Goal: Task Accomplishment & Management: Manage account settings

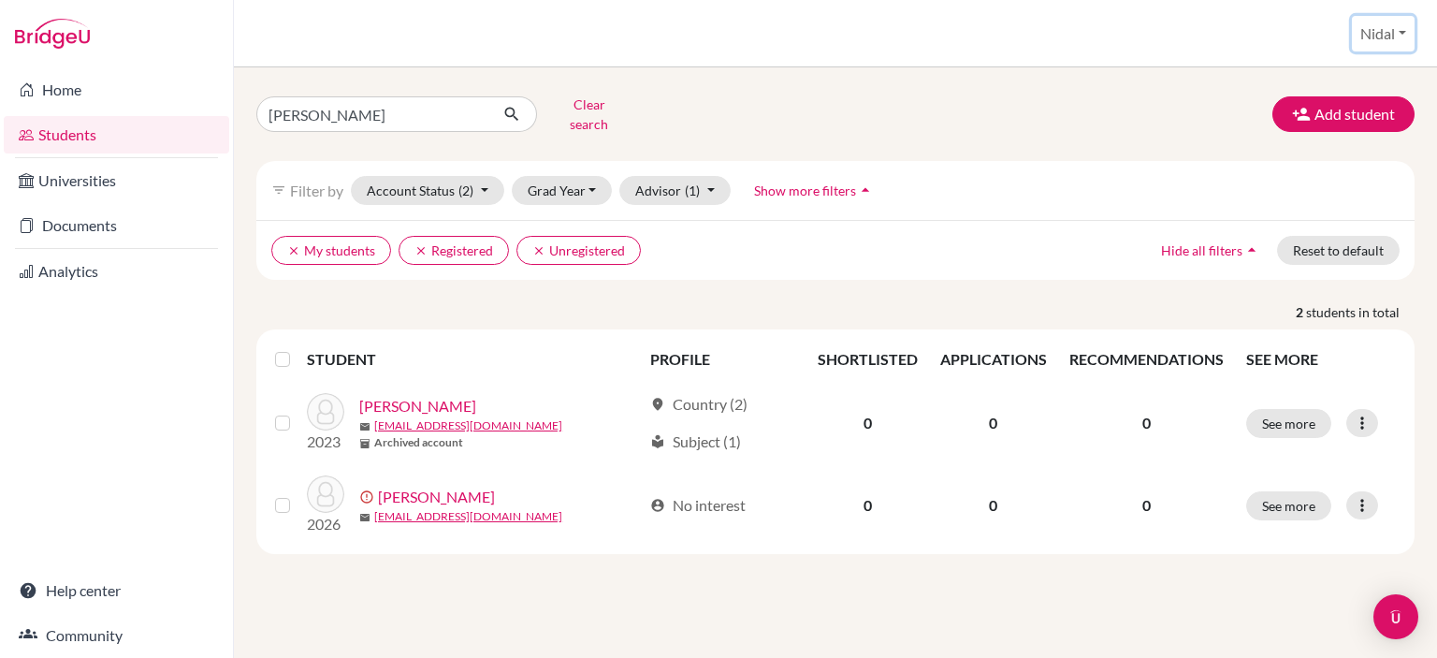
click at [1390, 44] on button "Nidal" at bounding box center [1383, 34] width 63 height 36
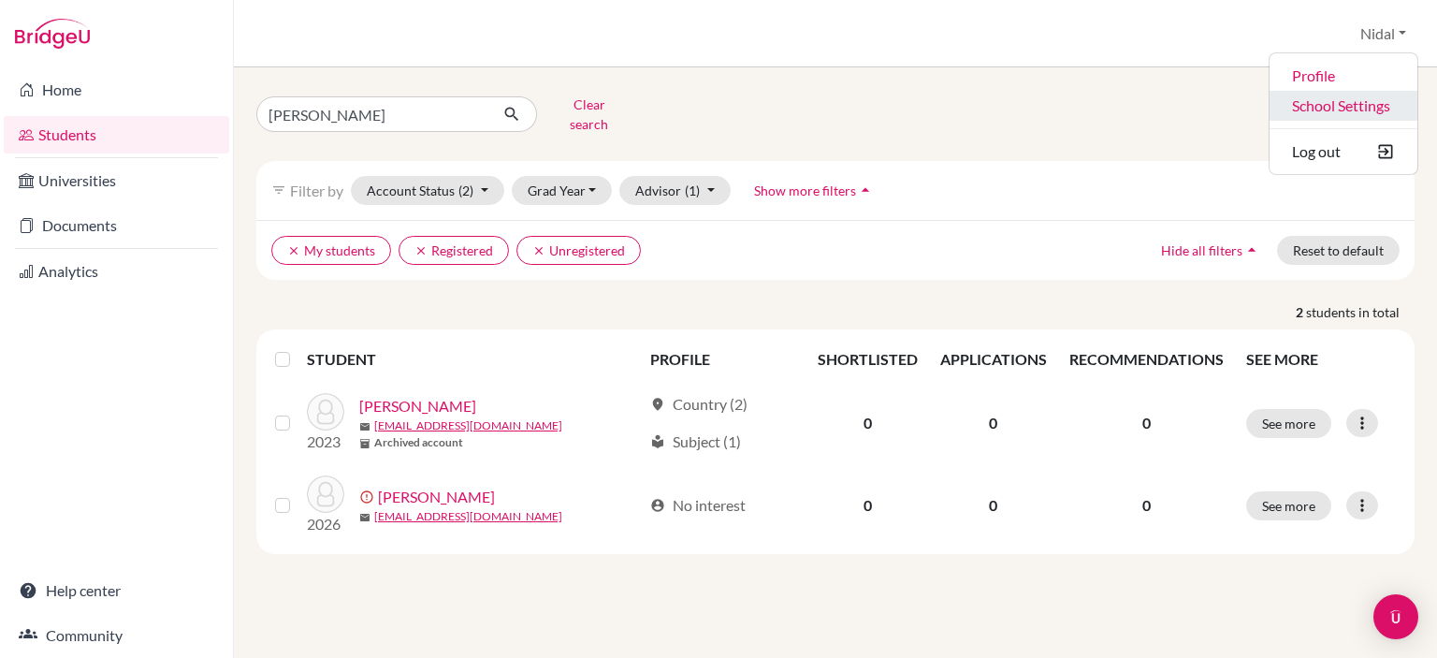
click at [1369, 100] on link "School Settings" at bounding box center [1343, 106] width 148 height 30
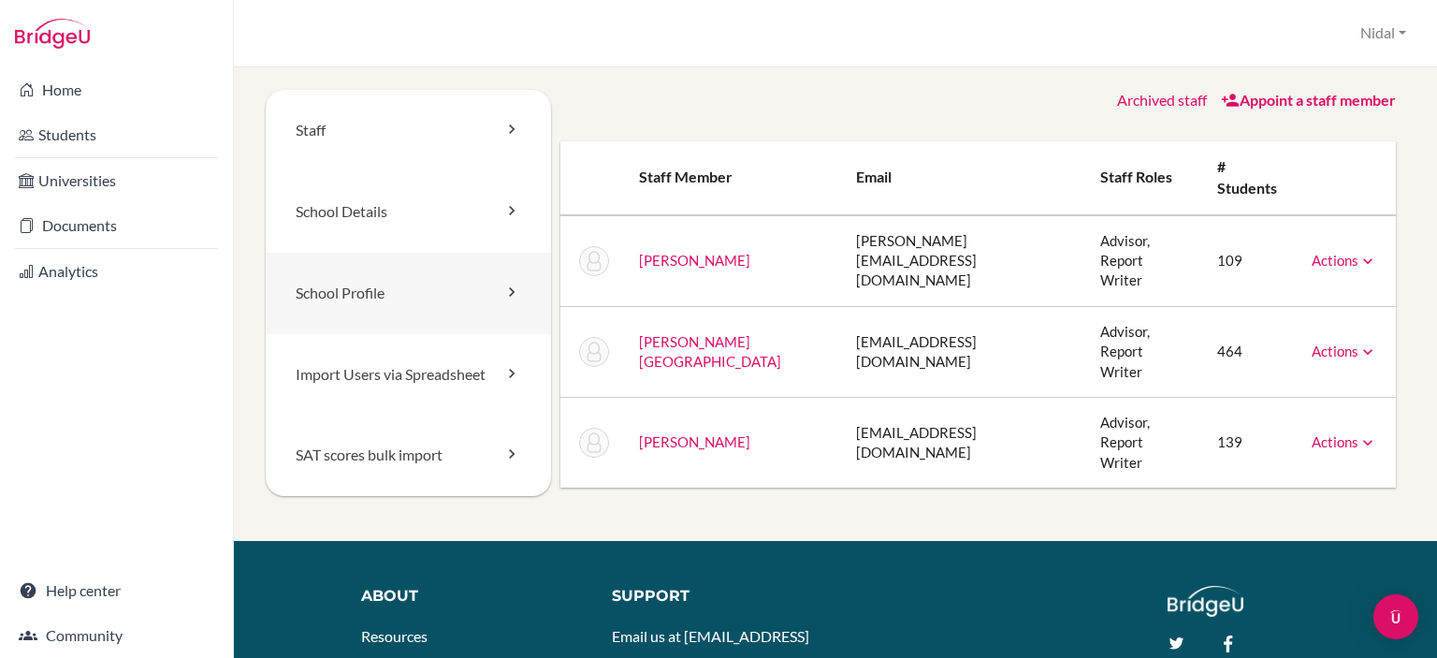
click at [386, 287] on link "School Profile" at bounding box center [408, 293] width 285 height 81
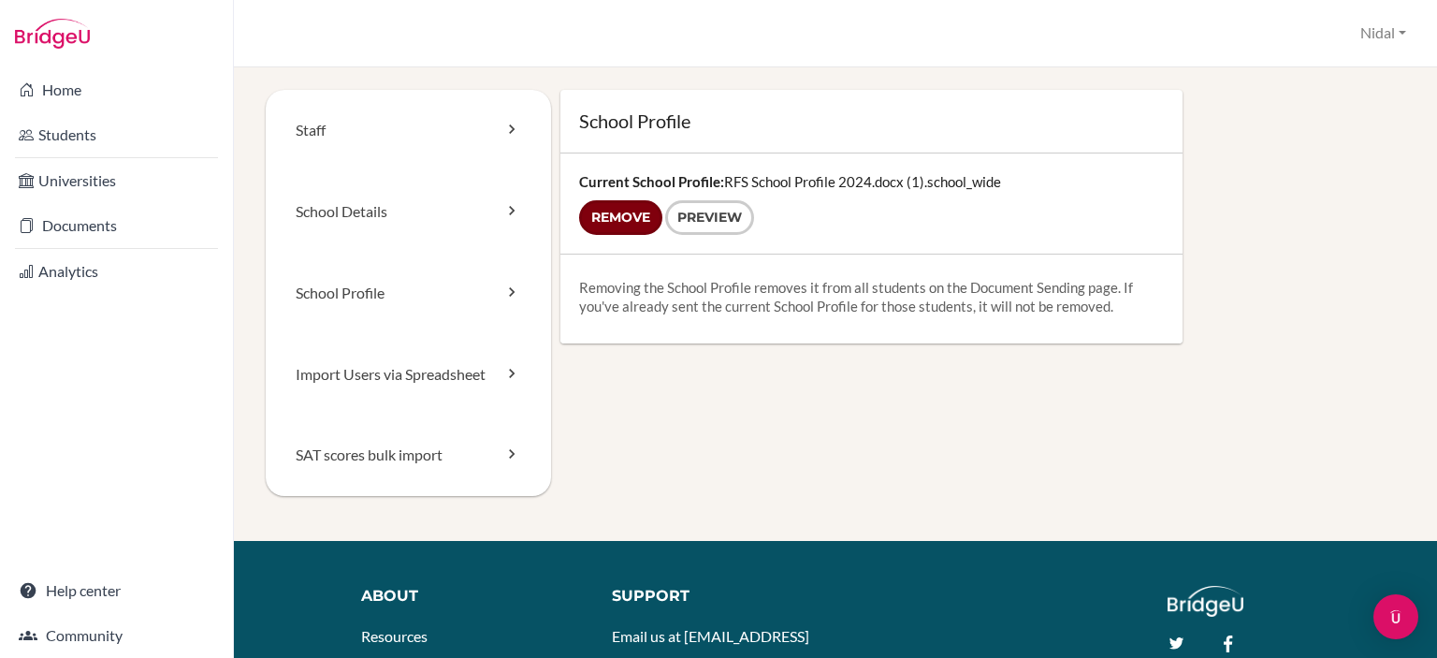
click at [636, 221] on input "Remove" at bounding box center [620, 217] width 83 height 35
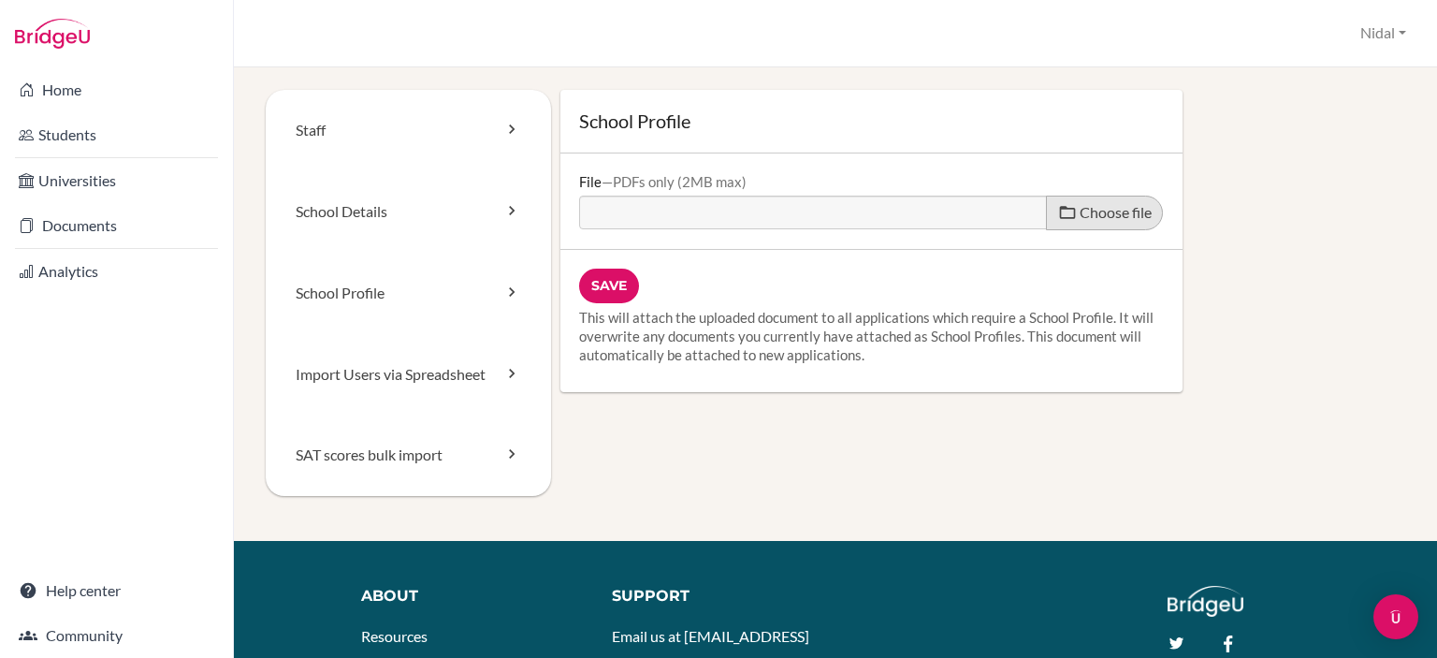
click at [1089, 213] on span "Choose file" at bounding box center [1115, 212] width 72 height 18
click at [865, 213] on input "Choose file" at bounding box center [722, 206] width 286 height 22
type input "C:\fakepath\RFS SCHOOL PROFILE 2026.pdf"
type input "RFS SCHOOL PROFILE 2026.pdf"
click at [628, 283] on input "Save" at bounding box center [609, 285] width 60 height 35
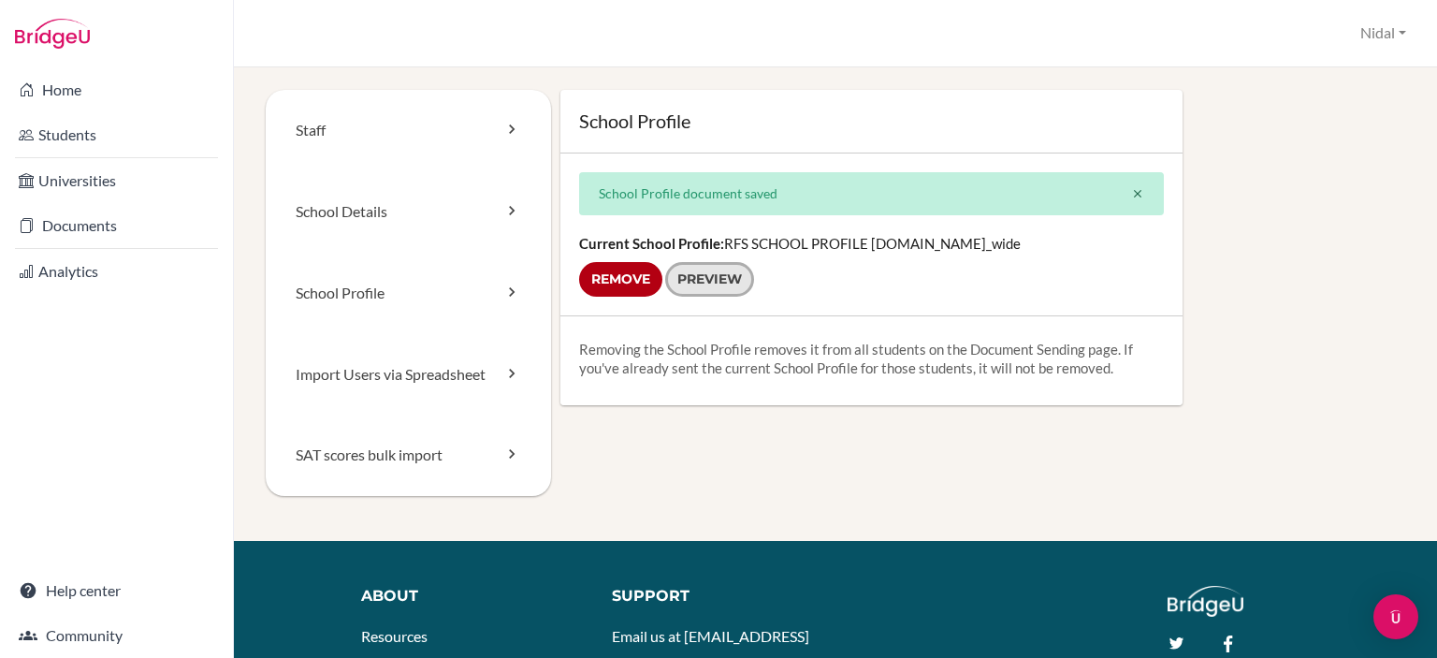
click at [681, 275] on link "Preview" at bounding box center [709, 279] width 89 height 35
click at [446, 205] on link "School Details" at bounding box center [408, 211] width 285 height 81
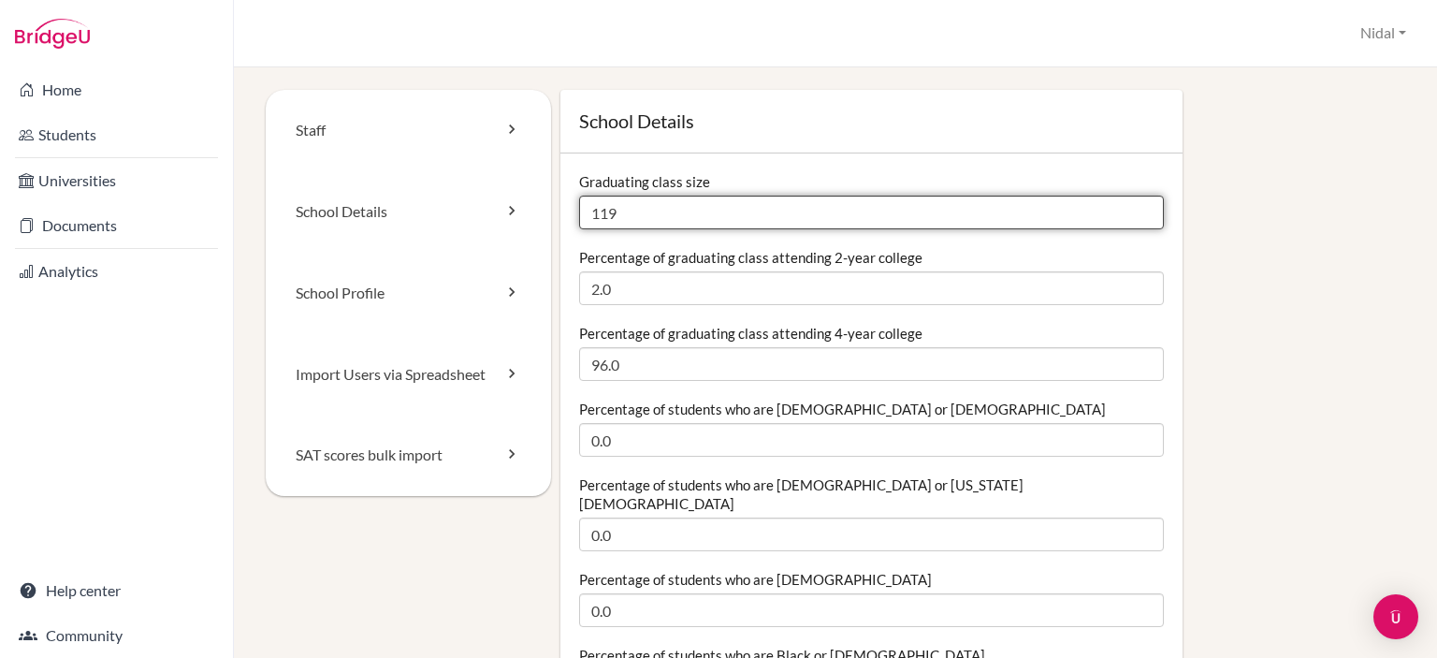
click at [705, 222] on input "119" at bounding box center [871, 212] width 585 height 34
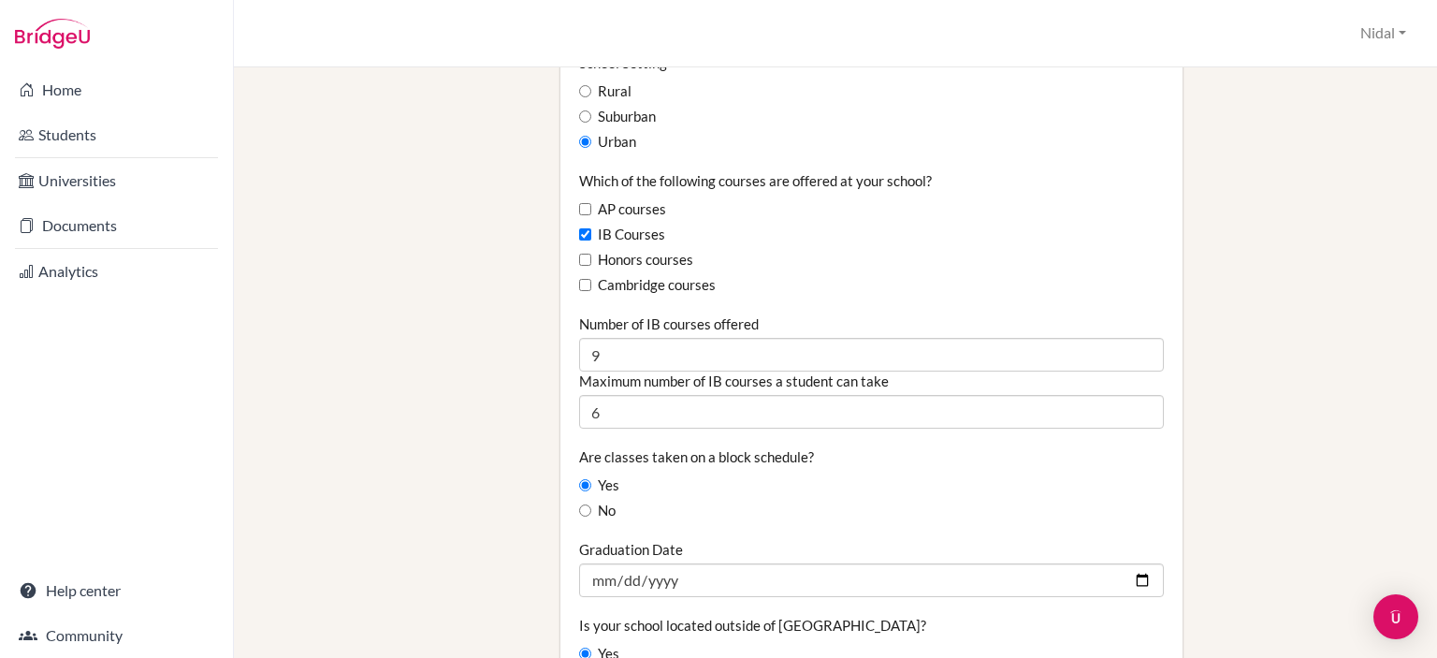
scroll to position [1216, 0]
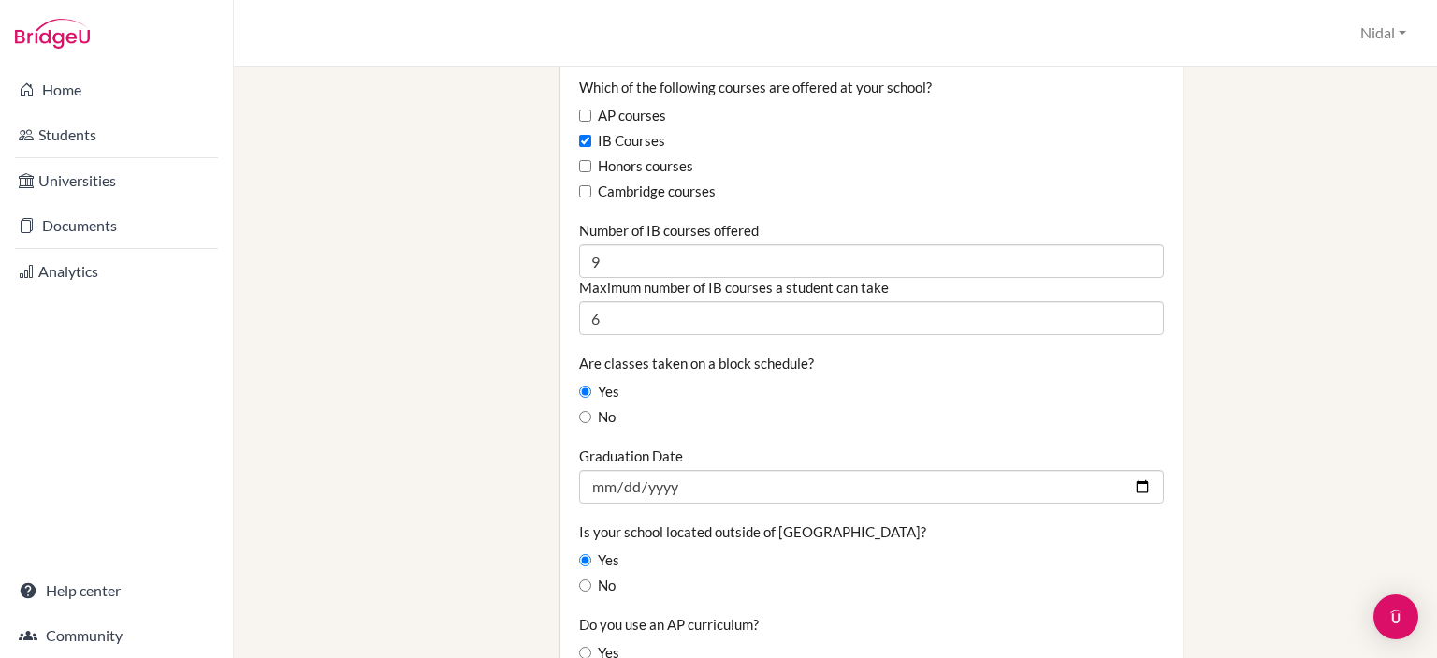
type input "118"
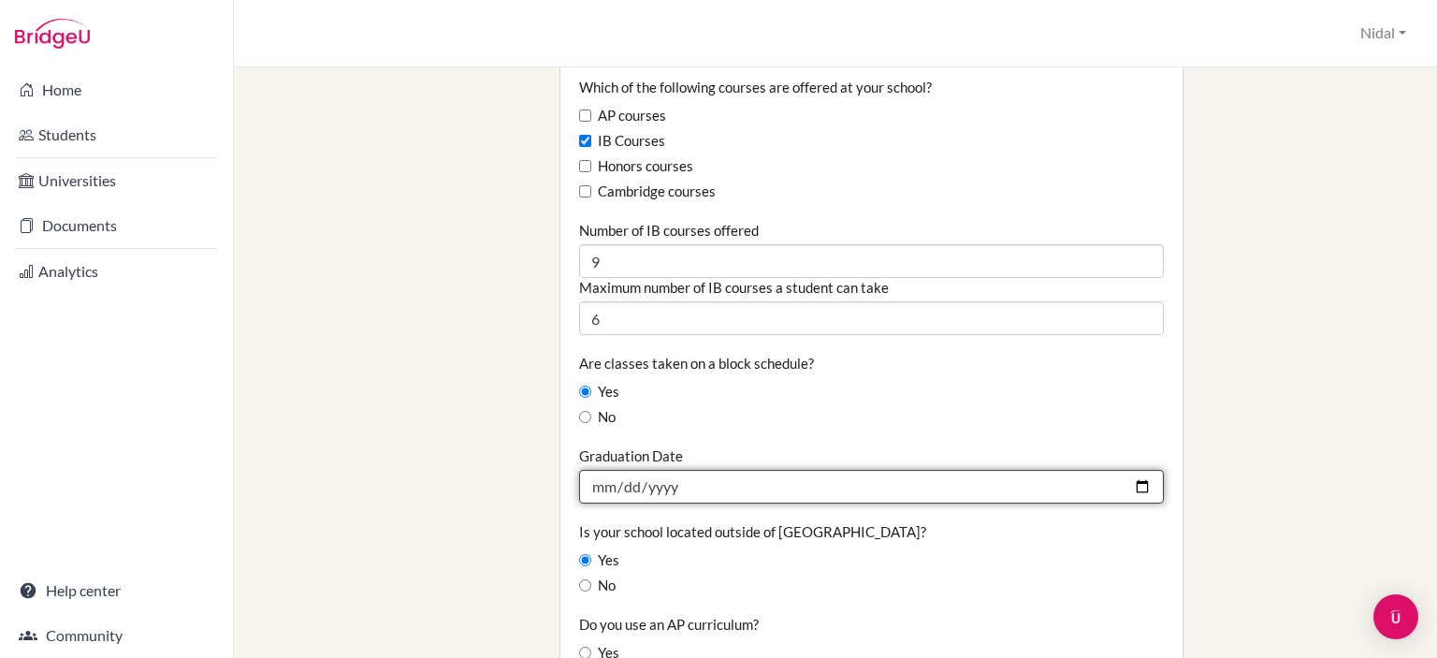
click at [716, 470] on input "[DATE]" at bounding box center [871, 487] width 585 height 34
click at [1129, 470] on input "[DATE]" at bounding box center [871, 487] width 585 height 34
type input "[DATE]"
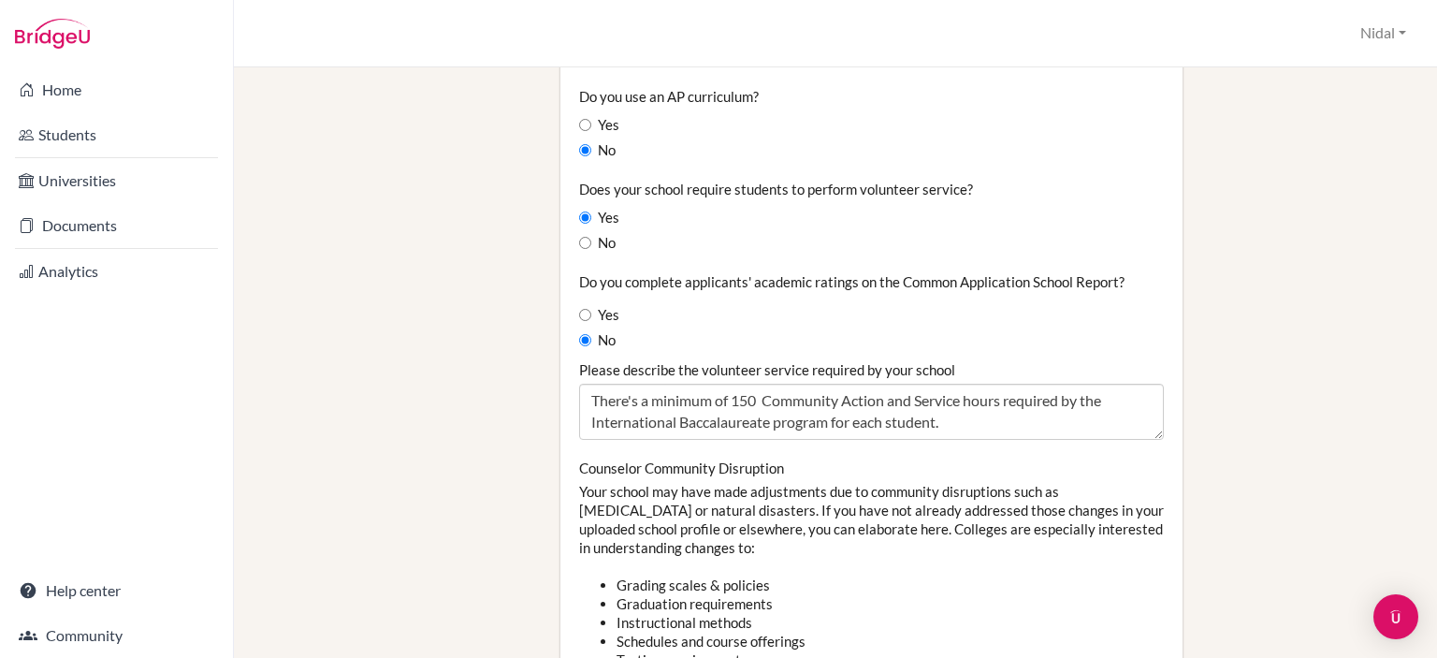
scroll to position [1777, 0]
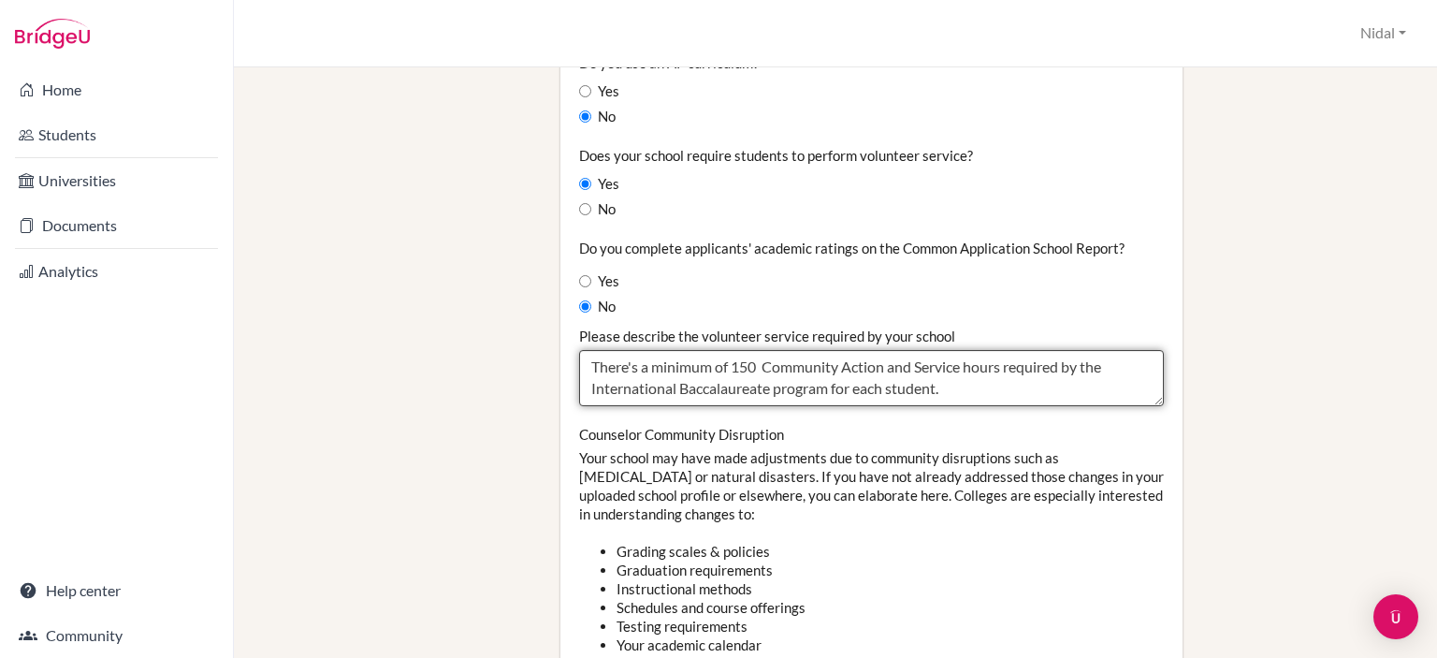
click at [1010, 383] on textarea "There's a minimum of 150 Community Action and Service hours required by the Int…" at bounding box center [871, 378] width 585 height 56
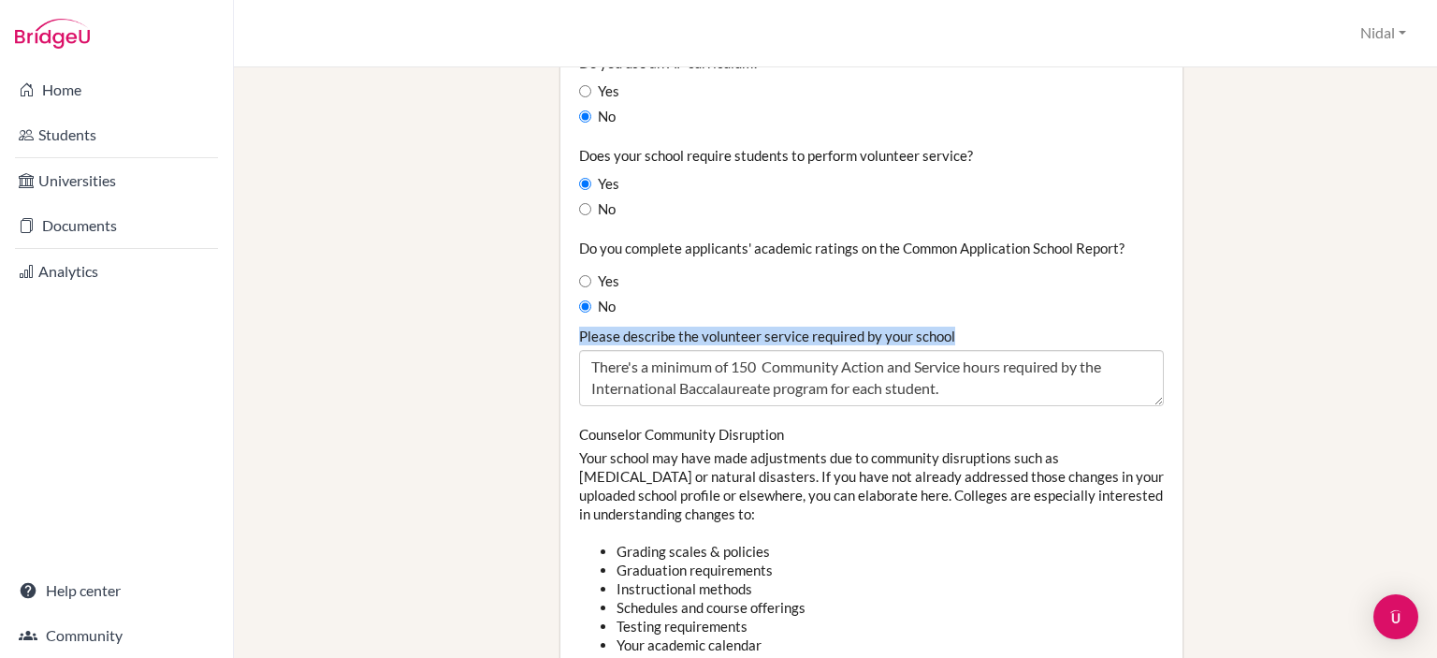
drag, startPoint x: 956, startPoint y: 308, endPoint x: 557, endPoint y: 316, distance: 398.6
copy label "Please describe the volunteer service required by your school"
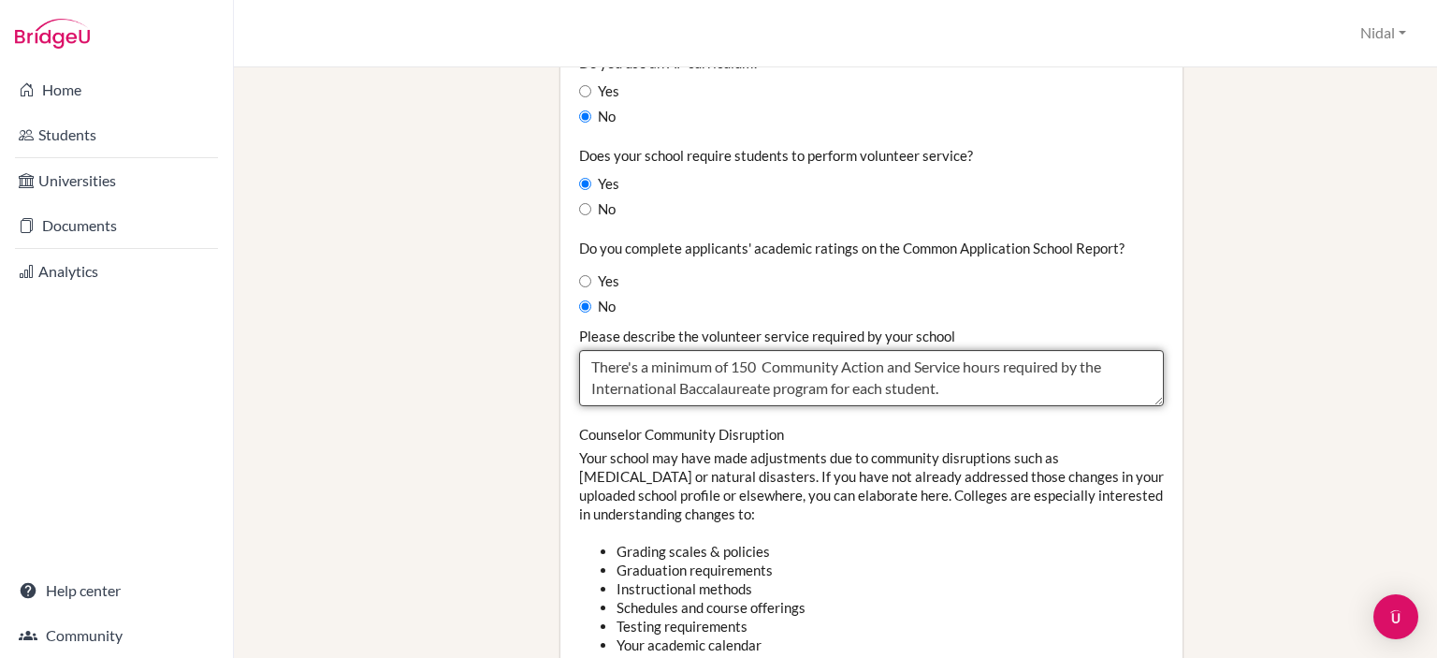
click at [975, 355] on textarea "There's a minimum of 150 Community Action and Service hours required by the Int…" at bounding box center [871, 378] width 585 height 56
drag, startPoint x: 952, startPoint y: 373, endPoint x: 531, endPoint y: 341, distance: 422.1
paste textarea "At Ramallah Friends School, all students in the IB Diploma Programme are requir…"
type textarea "At Ramallah Friends School, all students in the IB Diploma Programme are requir…"
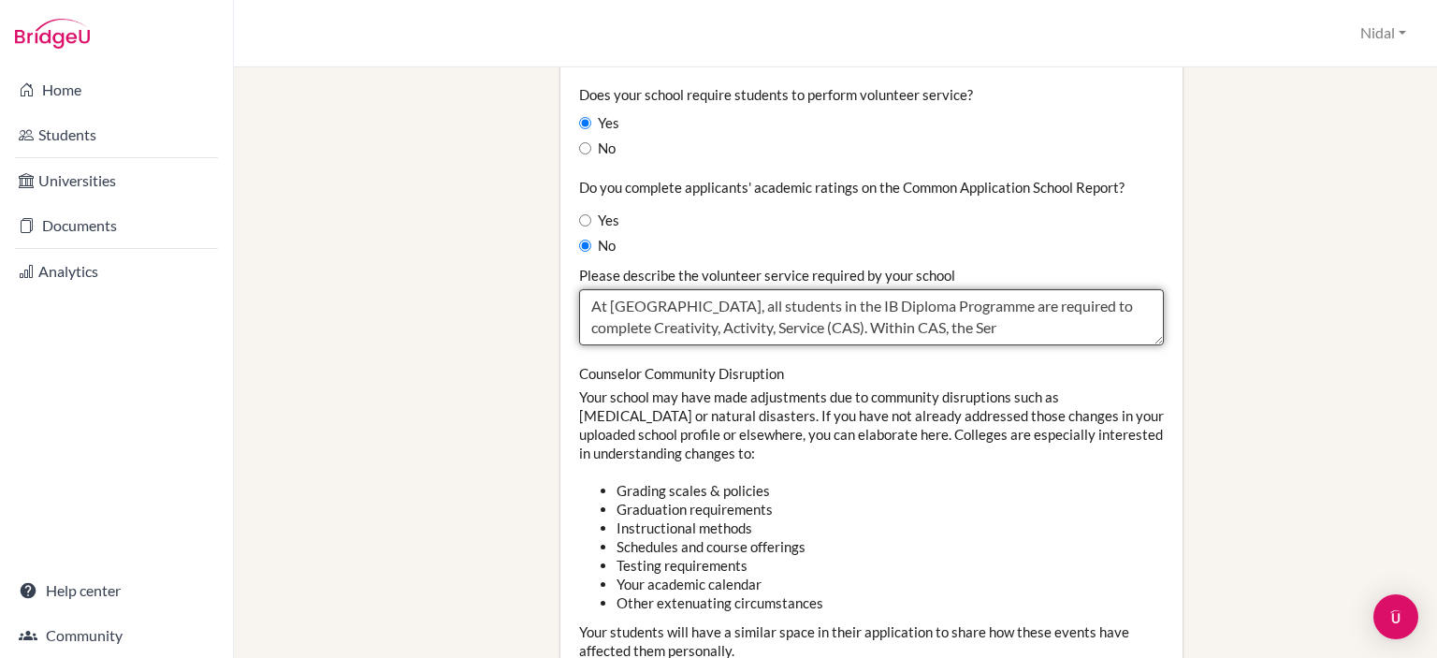
scroll to position [1871, 0]
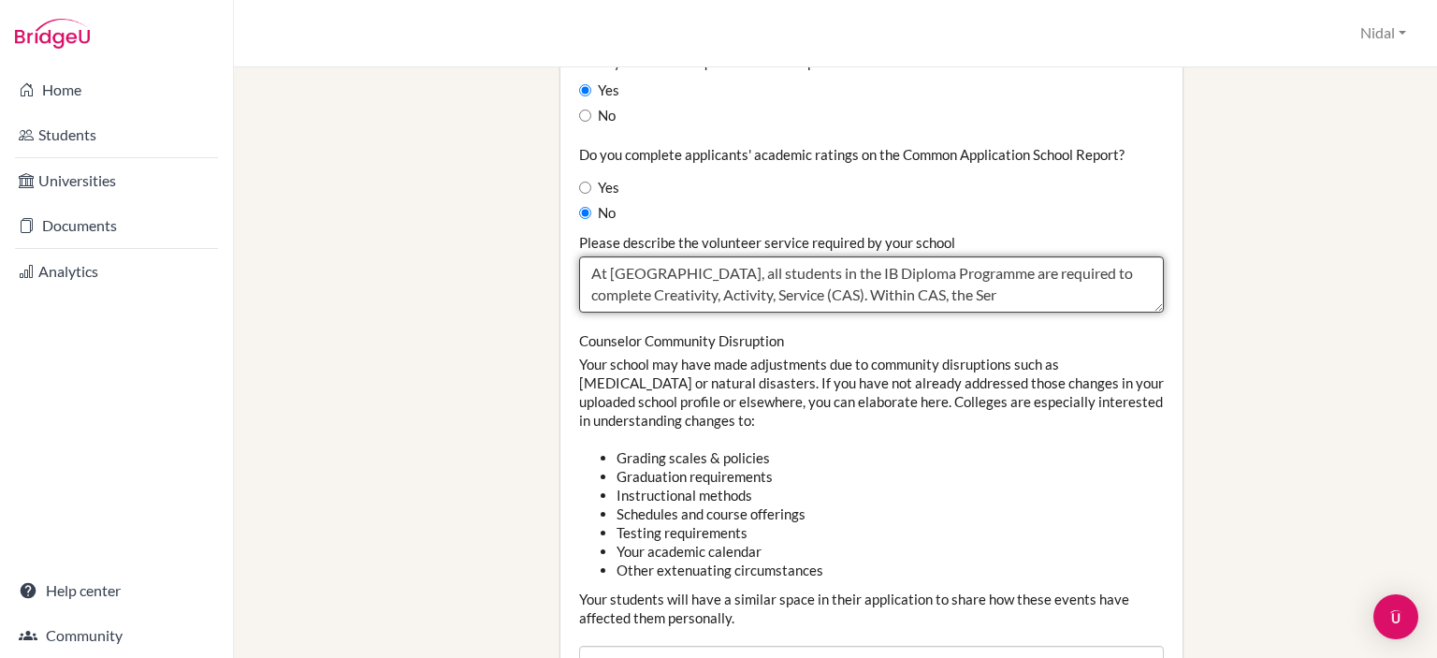
click at [1033, 280] on textarea "There's a minimum of 150 Community Action and Service hours required by the Int…" at bounding box center [871, 284] width 585 height 56
drag, startPoint x: 1033, startPoint y: 280, endPoint x: 487, endPoint y: 245, distance: 546.4
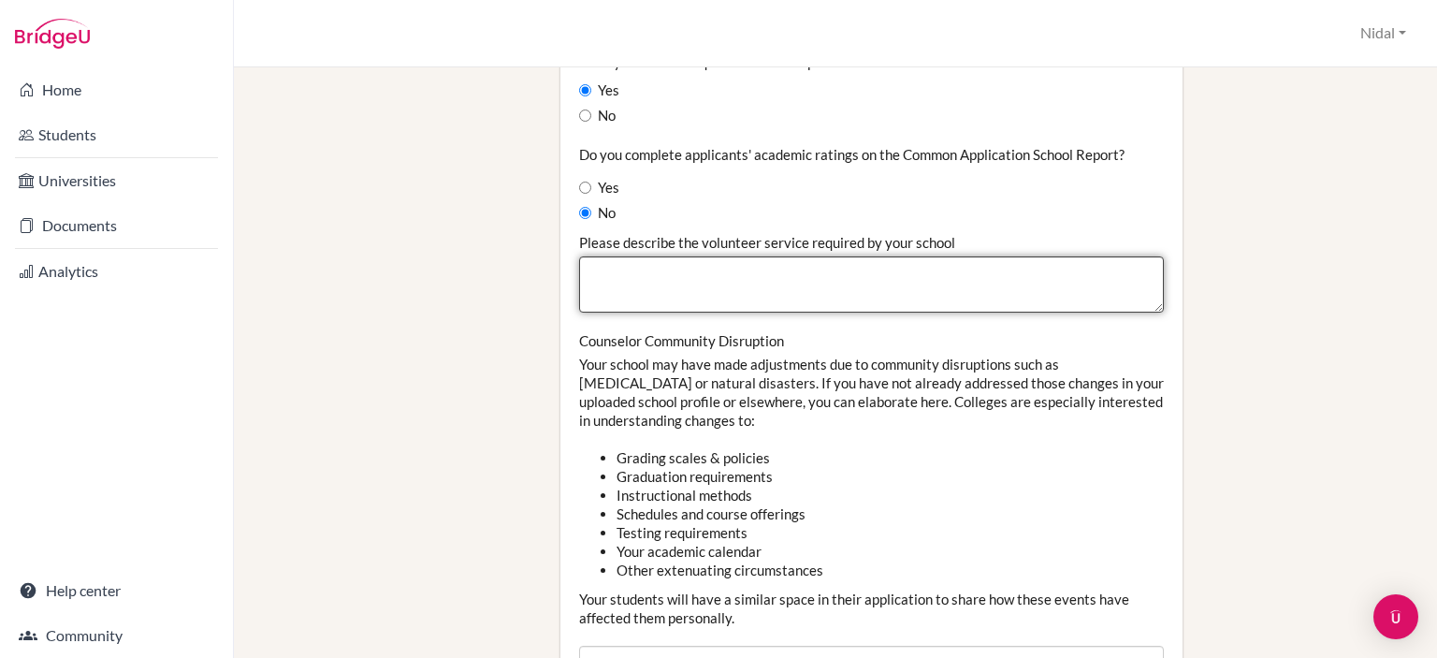
paste textarea "Through CAS, students engage in projects that serve community needs, build lead…"
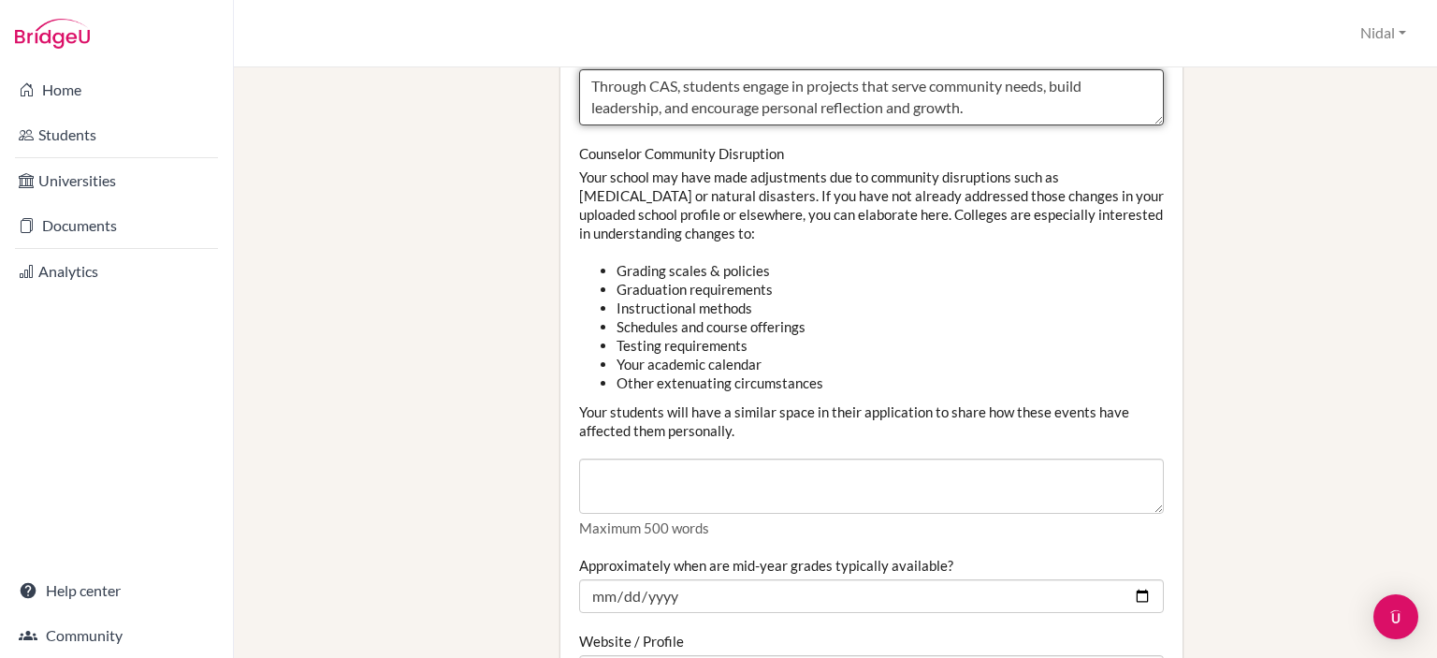
scroll to position [2151, 0]
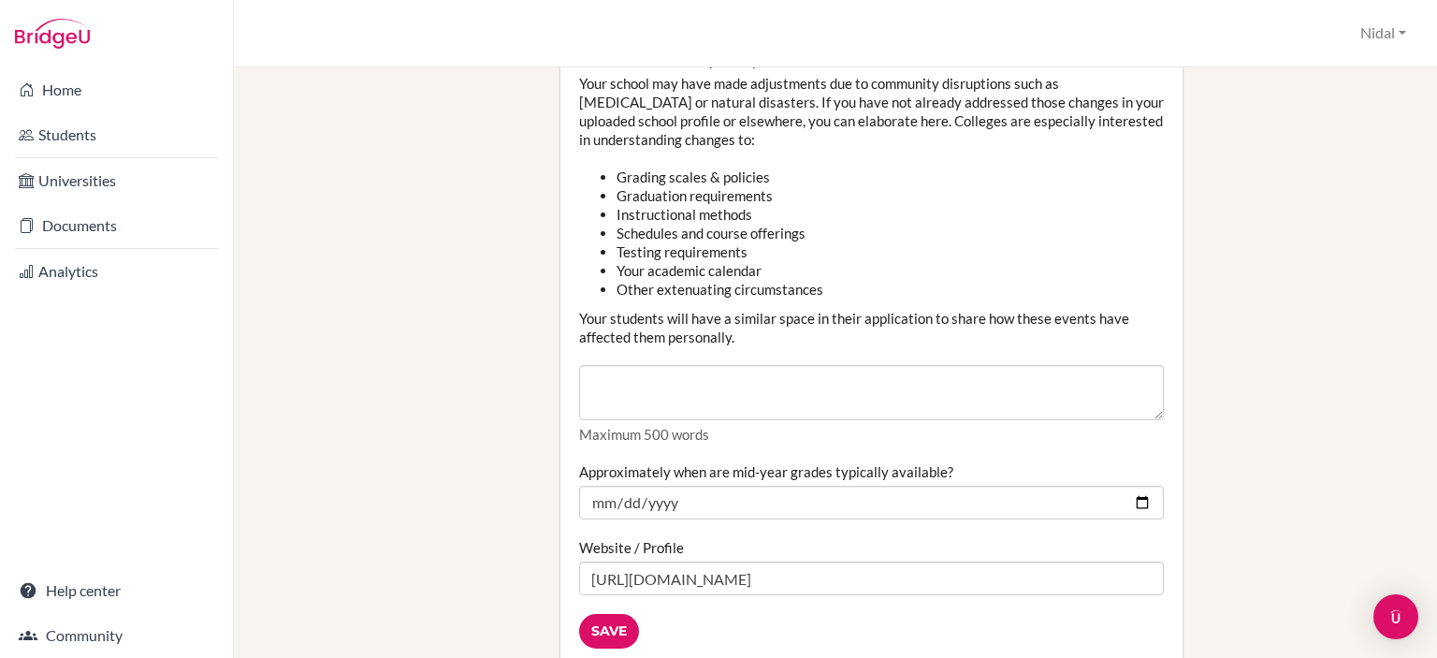
type textarea "Through CAS, students engage in projects that serve community needs, build lead…"
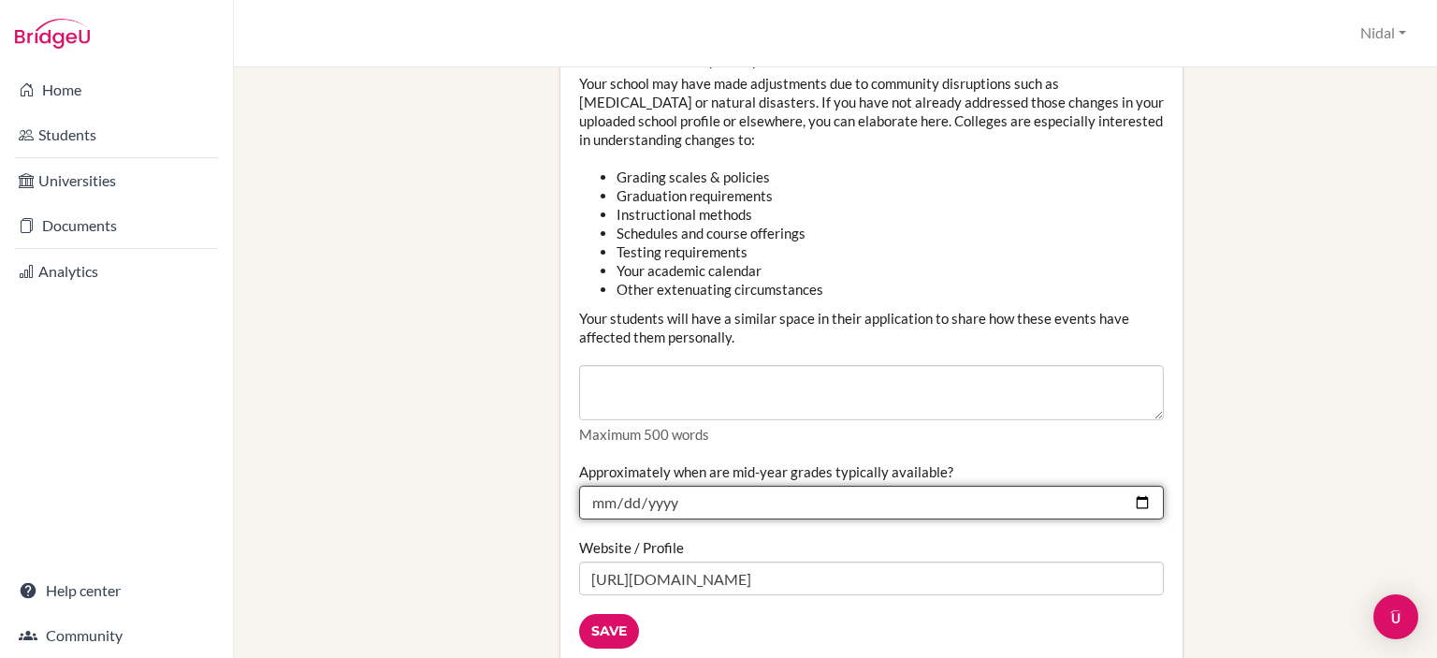
click at [731, 485] on input "2025-01-20" at bounding box center [871, 502] width 585 height 34
click at [1133, 485] on input "2025-01-20" at bounding box center [871, 502] width 585 height 34
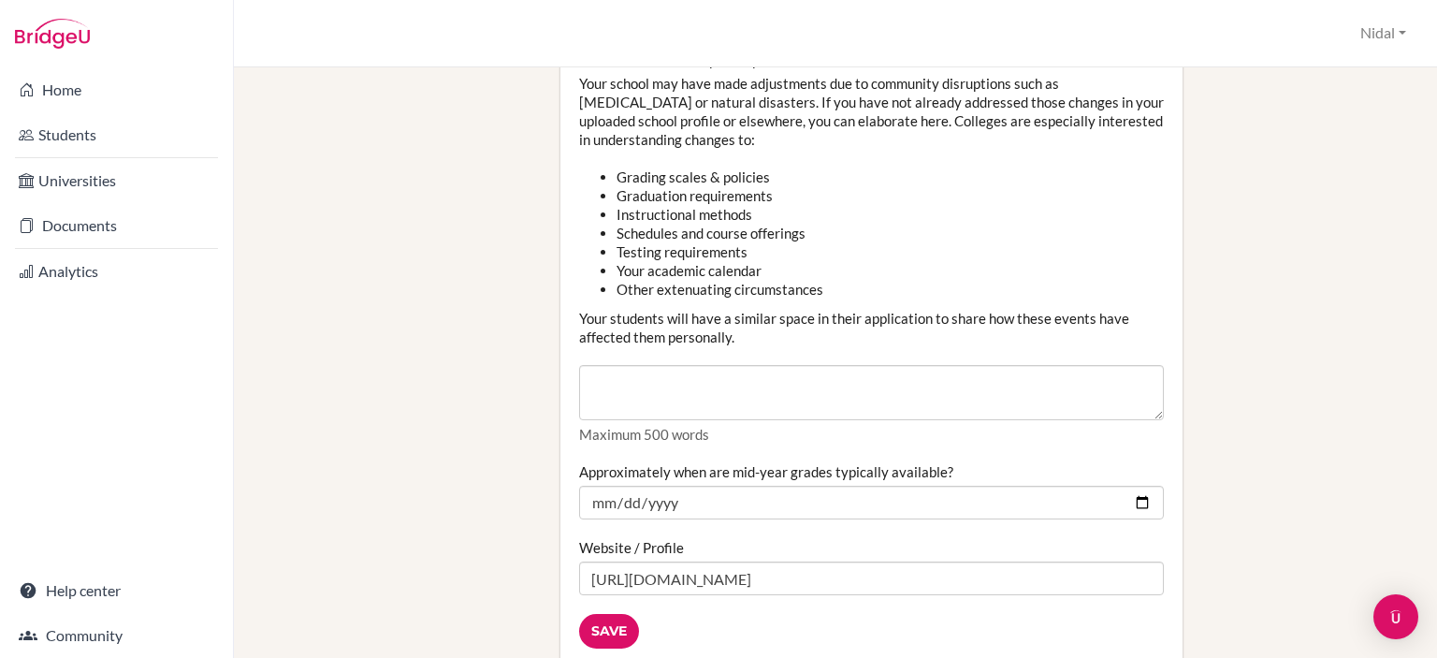
type input "[DATE]"
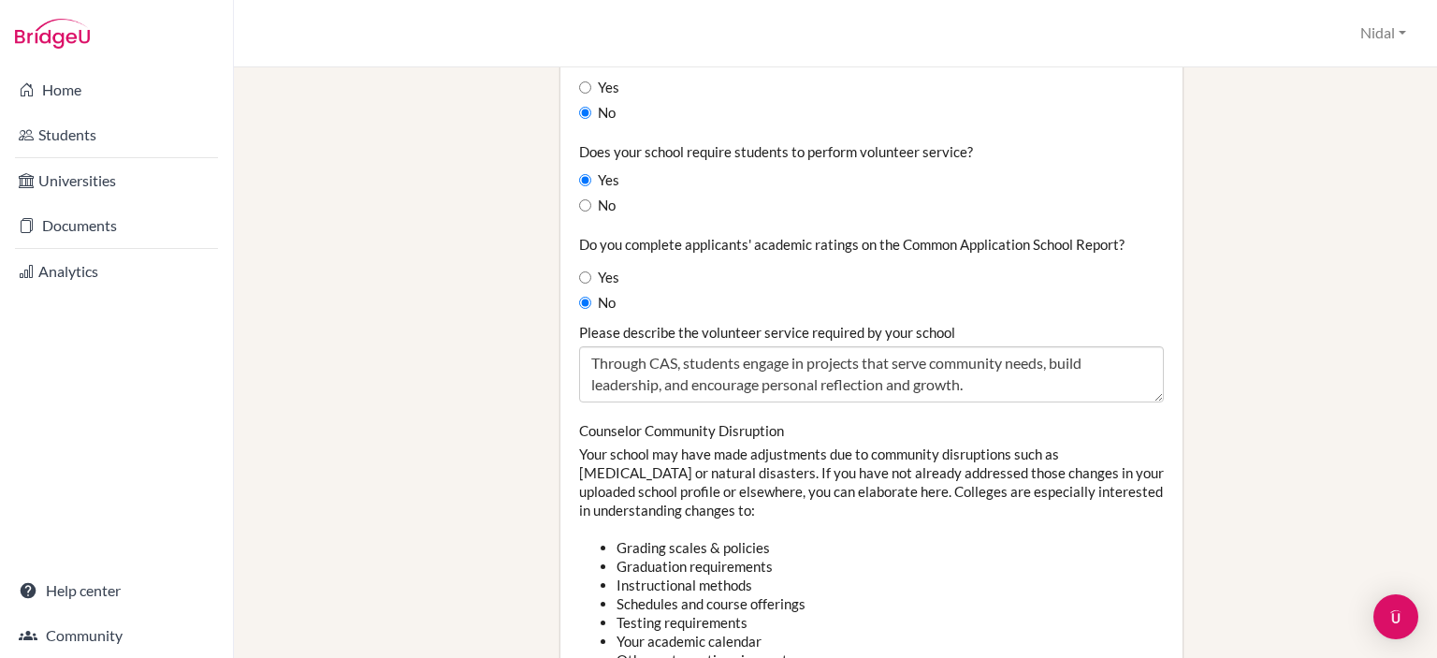
scroll to position [1788, 0]
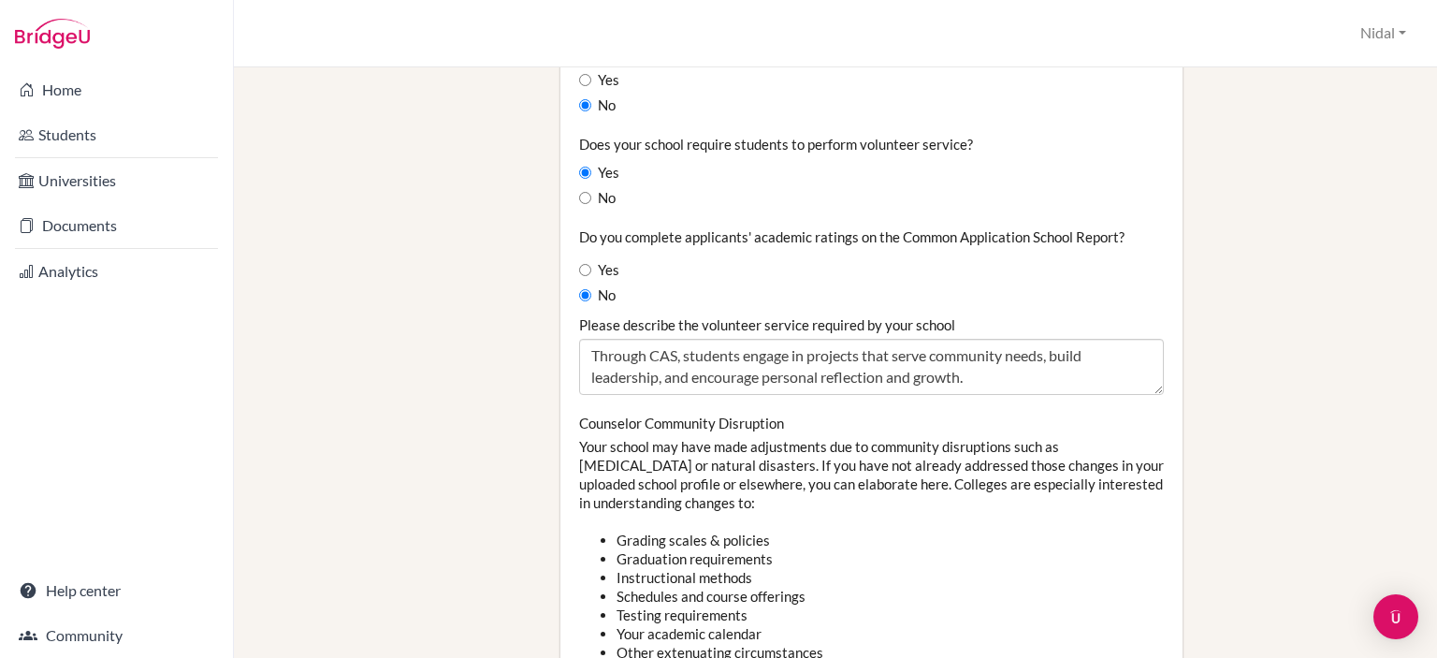
drag, startPoint x: 733, startPoint y: 315, endPoint x: 545, endPoint y: 396, distance: 204.5
copy div "Counselor Community Disruption Your school may have made adjustments due to com…"
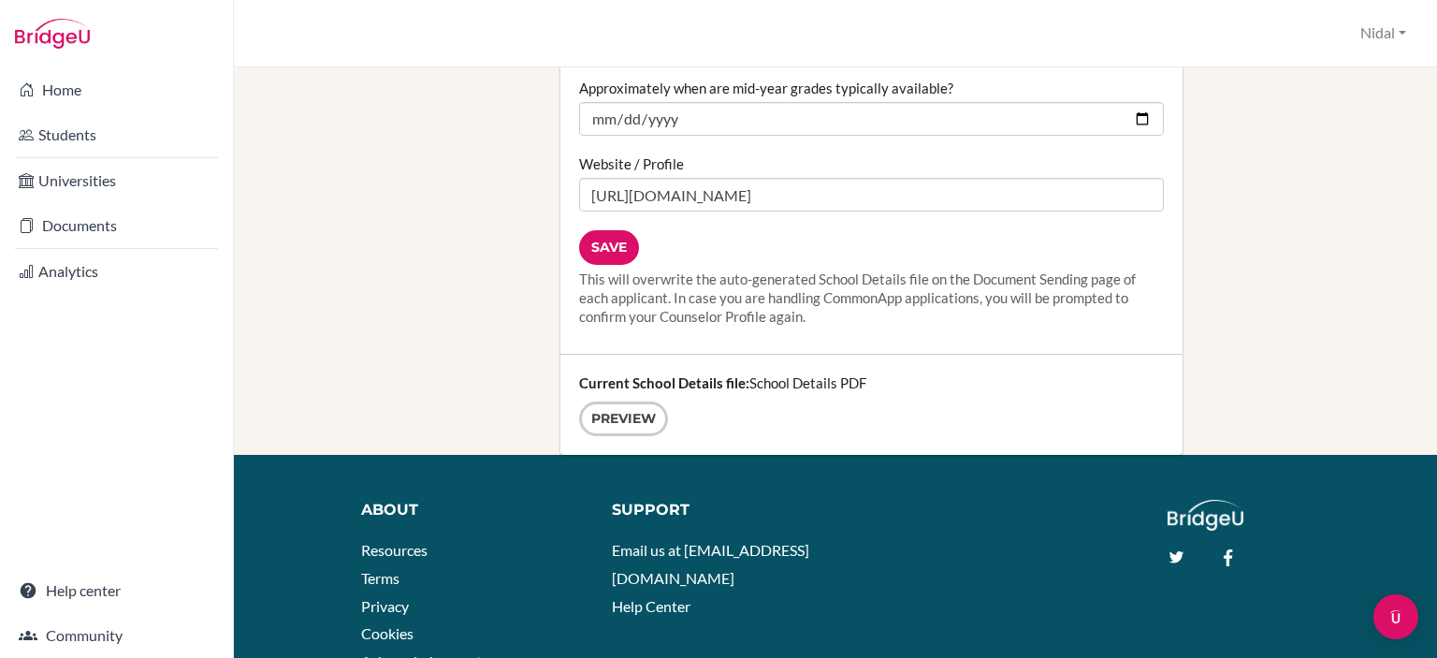
scroll to position [2537, 0]
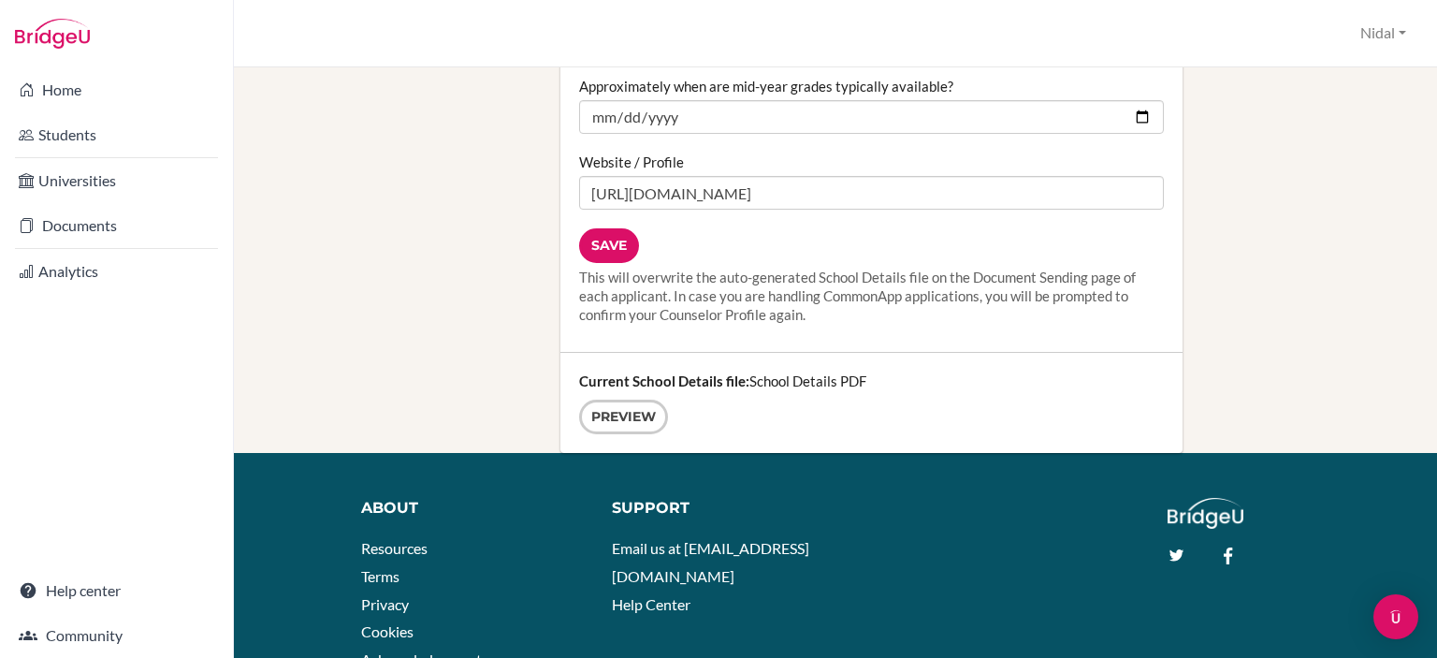
click at [836, 354] on div "Current School Details file: School Details PDF Preview" at bounding box center [871, 403] width 622 height 100
click at [839, 363] on div "Current School Details file: School Details PDF Preview" at bounding box center [871, 403] width 622 height 100
click at [845, 363] on div "Current School Details file: School Details PDF Preview" at bounding box center [871, 403] width 622 height 100
drag, startPoint x: 864, startPoint y: 355, endPoint x: 608, endPoint y: 355, distance: 256.3
click at [608, 355] on div "Current School Details file: School Details PDF Preview" at bounding box center [871, 403] width 622 height 100
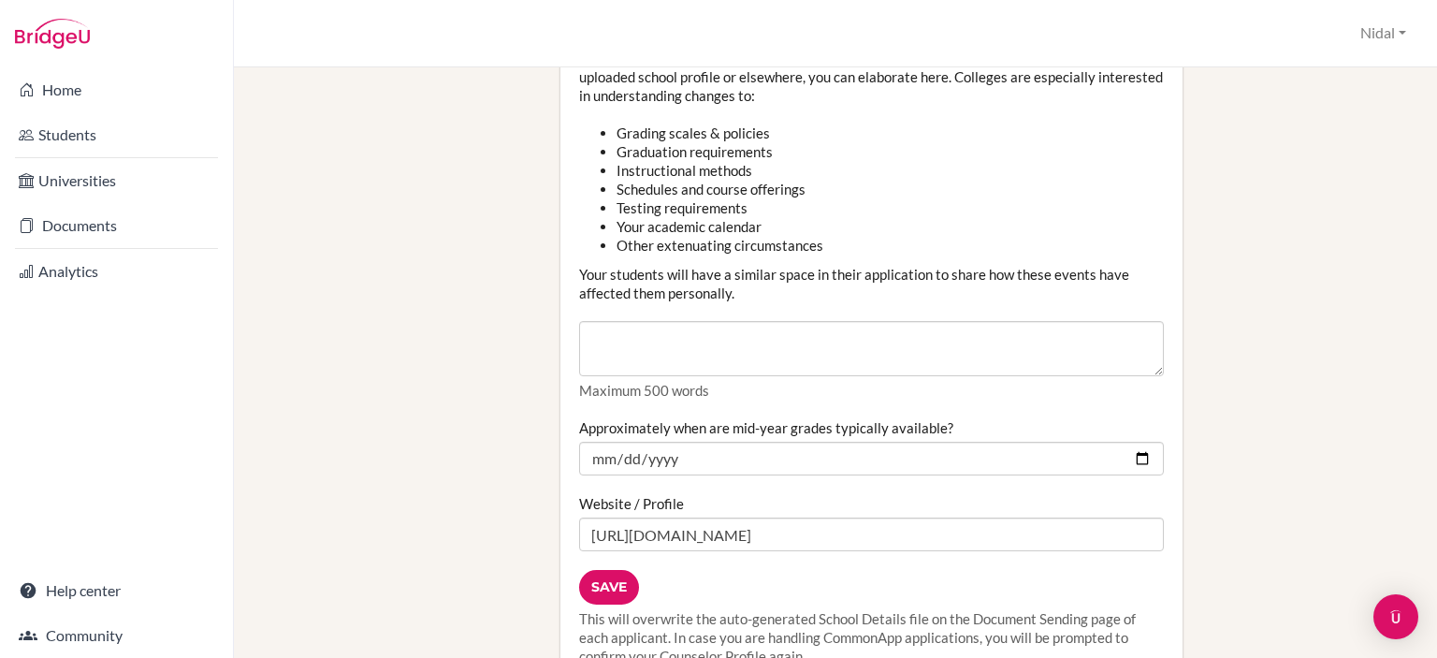
scroll to position [2163, 0]
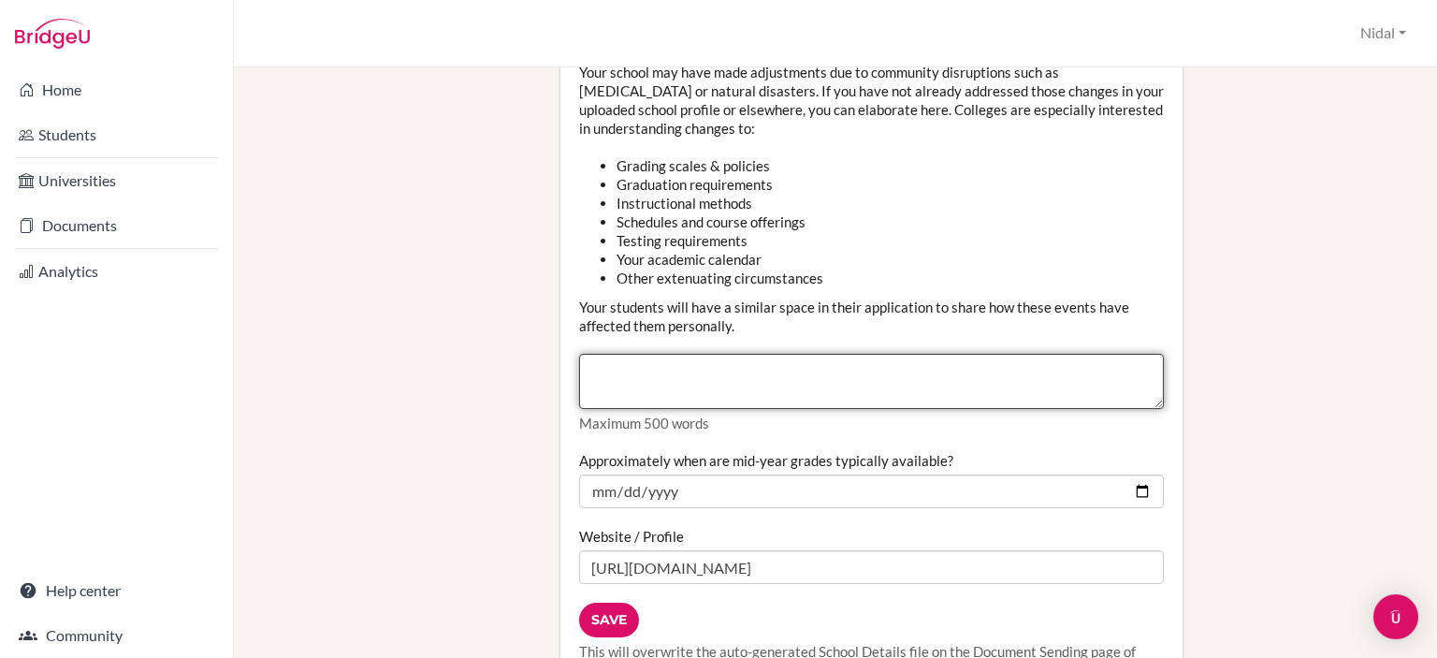
click at [692, 354] on textarea "Counselor Community Disruption" at bounding box center [871, 382] width 585 height 56
paste textarea "Despite being located in a volatile region, Ramallah Friends School has consist…"
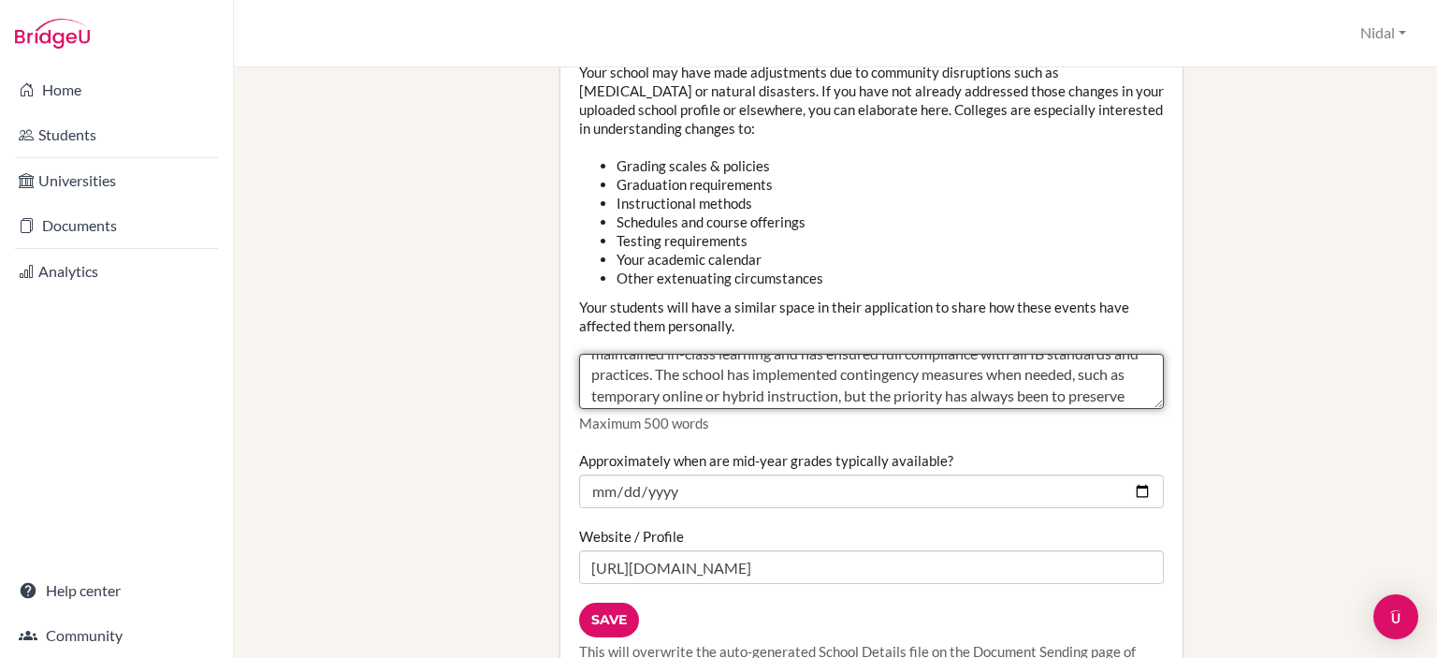
scroll to position [0, 0]
drag, startPoint x: 1018, startPoint y: 346, endPoint x: 861, endPoint y: 359, distance: 157.7
click at [861, 359] on textarea "Despite being located in a volatile region, Ramallah Friends School has consist…" at bounding box center [871, 382] width 585 height 56
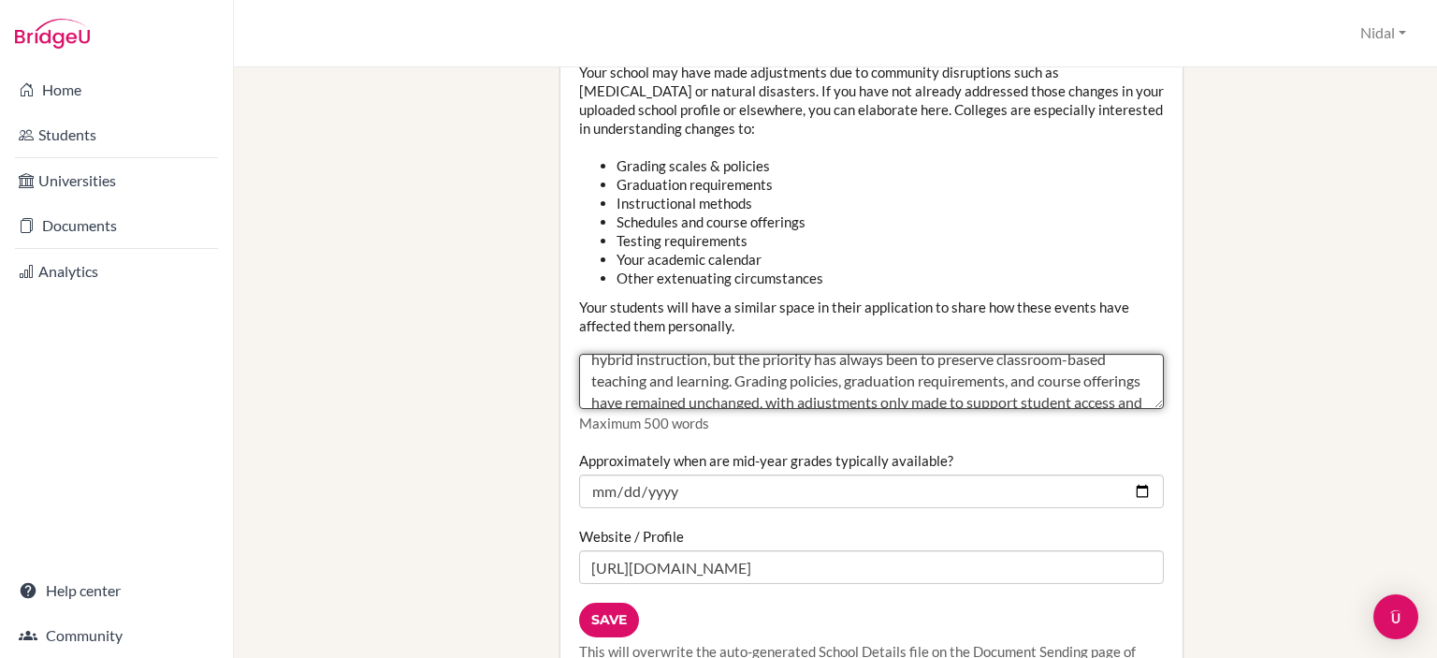
scroll to position [106, 0]
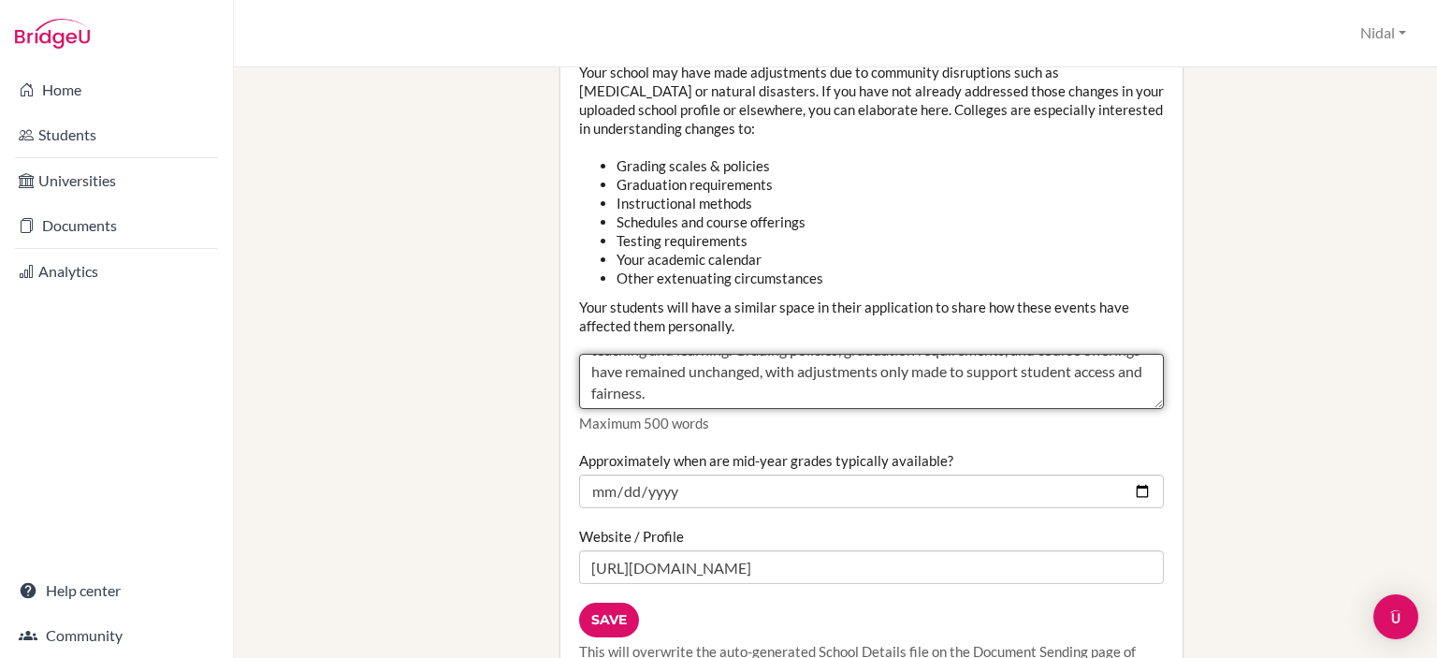
type textarea "Despite being located in a volatile region, RFS has consistently maintained in-…"
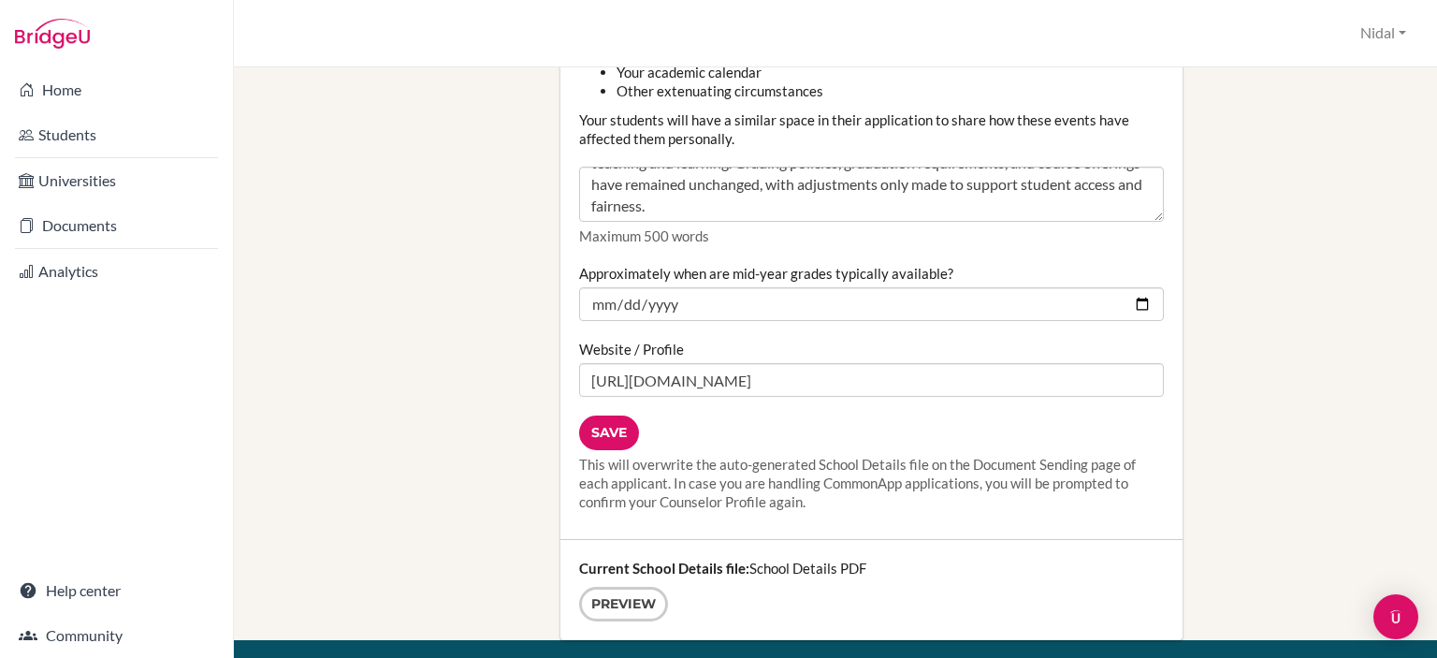
scroll to position [2537, 0]
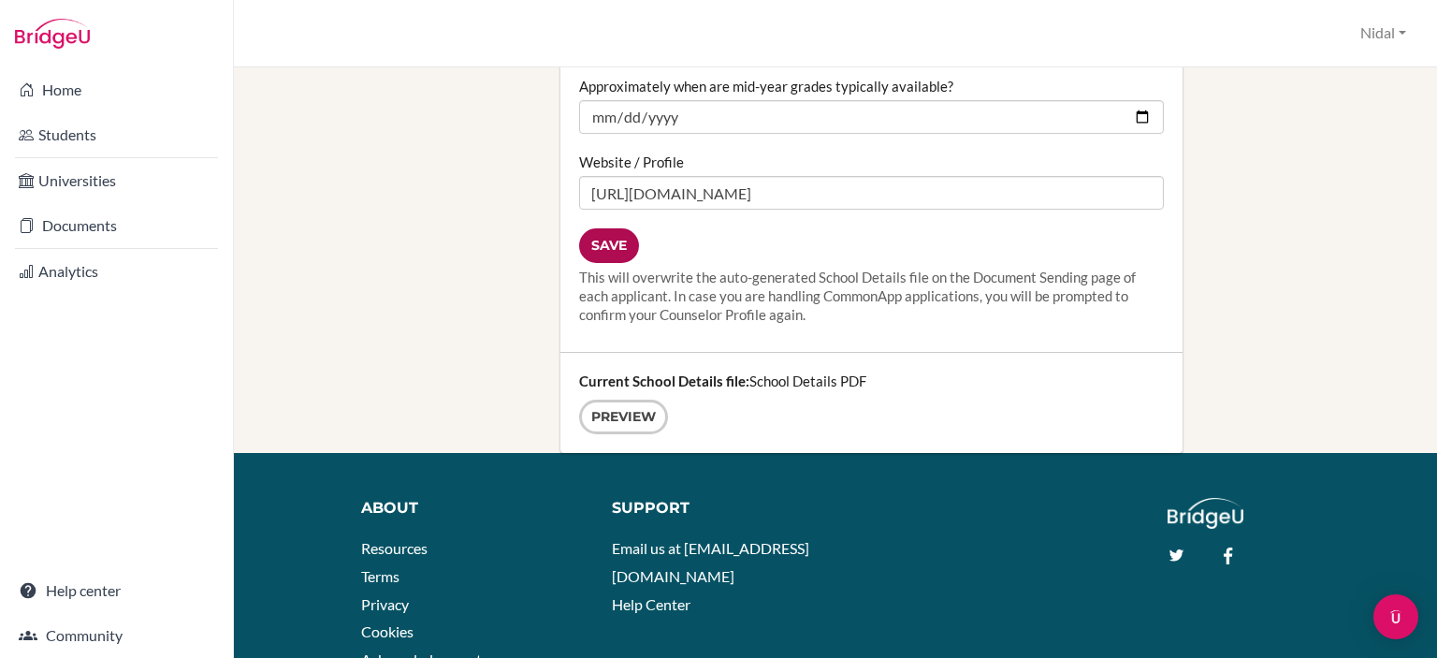
click at [619, 228] on input "Save" at bounding box center [609, 245] width 60 height 35
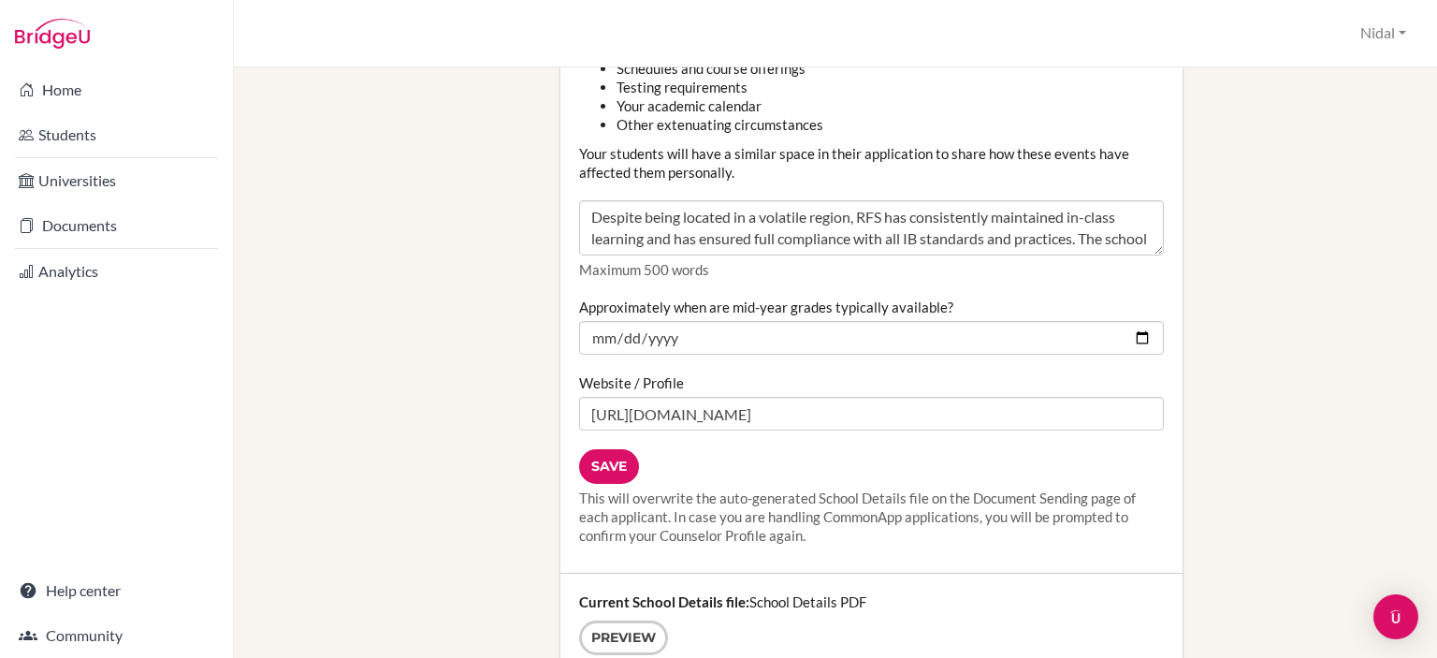
scroll to position [2526, 0]
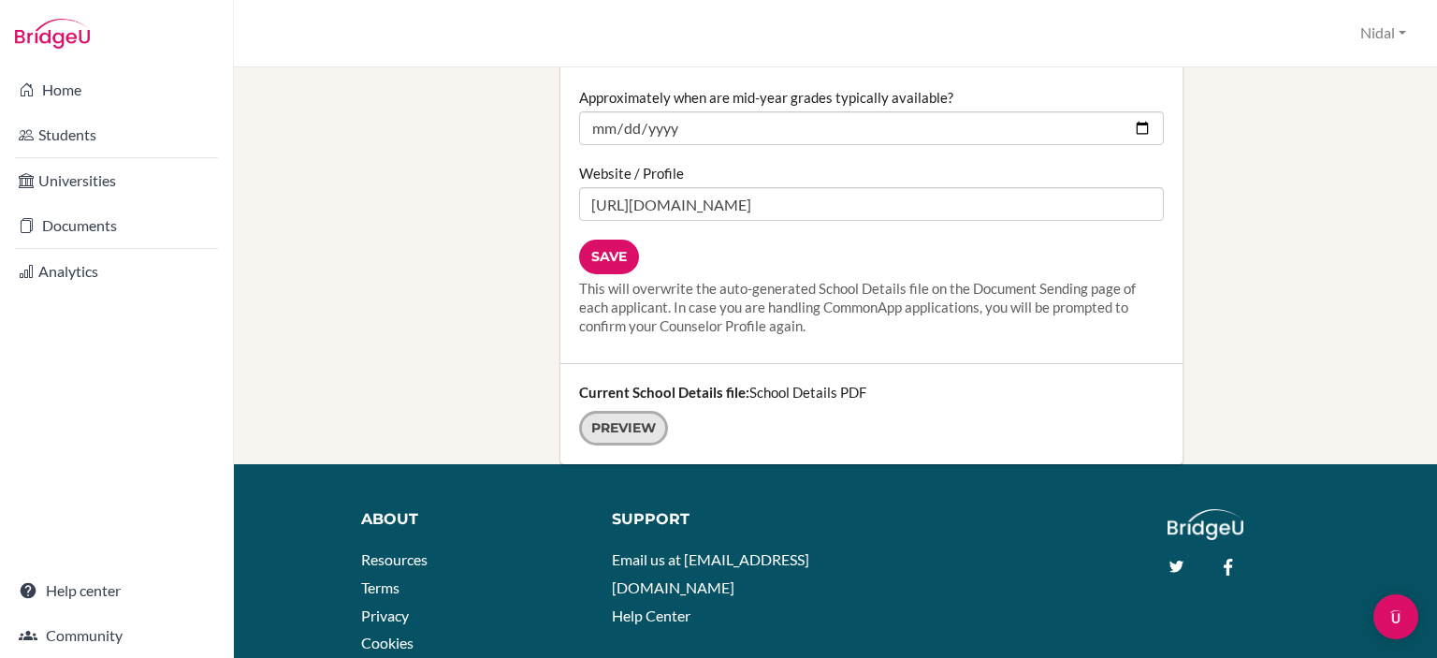
click at [595, 414] on link "Preview" at bounding box center [623, 428] width 89 height 35
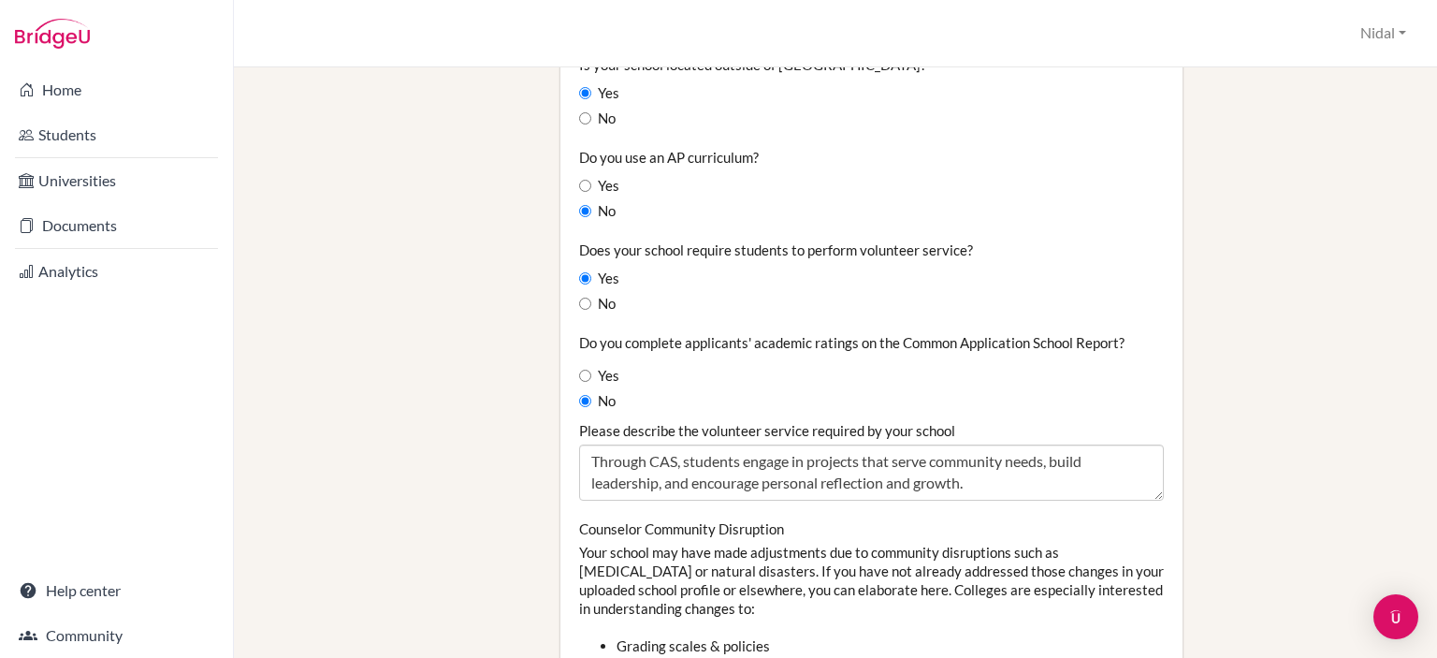
scroll to position [1589, 0]
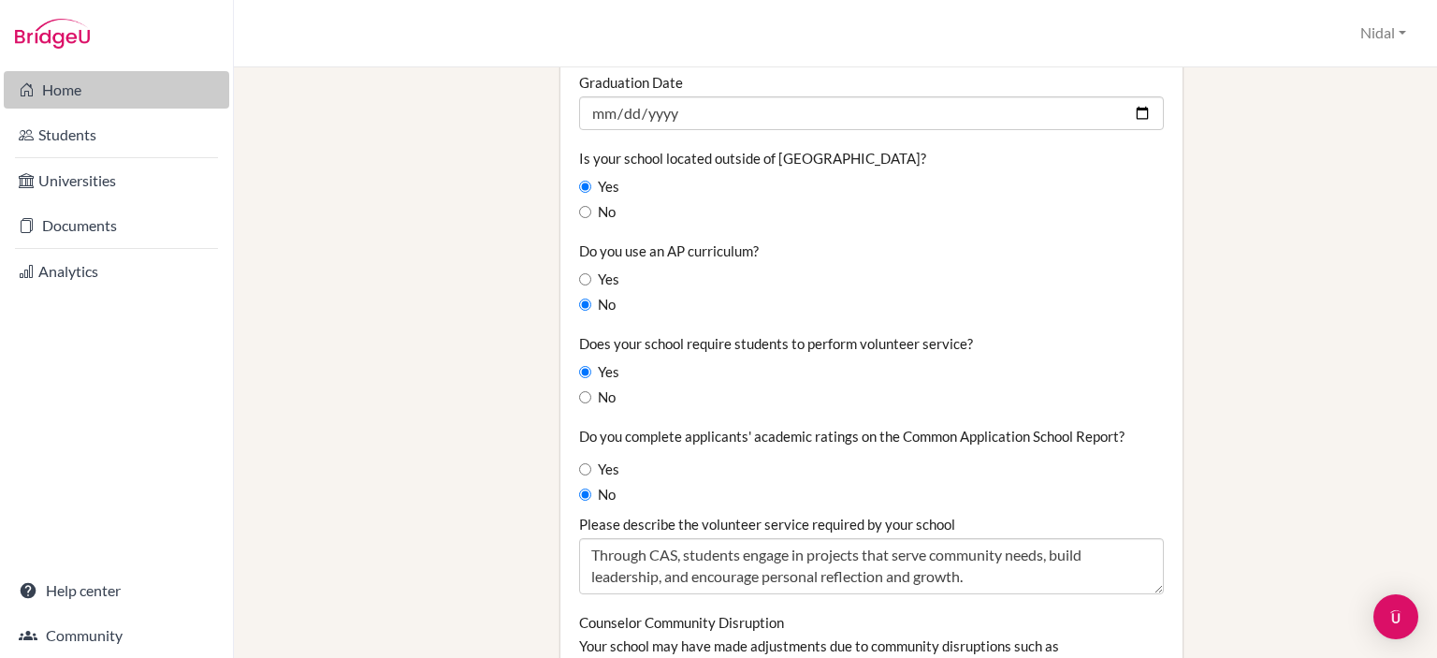
click at [131, 96] on link "Home" at bounding box center [116, 89] width 225 height 37
